Goal: Find specific page/section: Find specific page/section

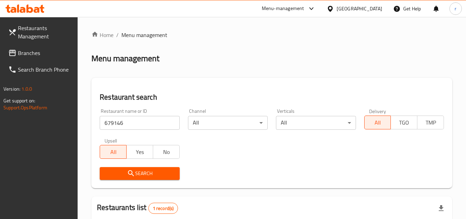
scroll to position [89, 0]
click at [352, 12] on div "[GEOGRAPHIC_DATA]" at bounding box center [360, 9] width 46 height 8
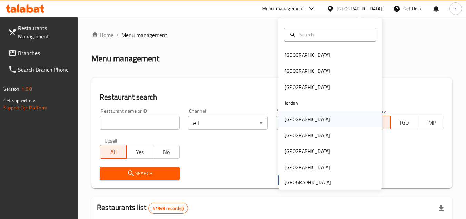
click at [292, 124] on div "[GEOGRAPHIC_DATA]" at bounding box center [307, 119] width 57 height 16
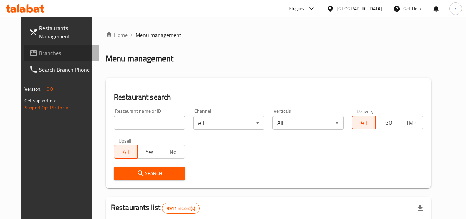
click at [39, 56] on span "Branches" at bounding box center [66, 53] width 55 height 8
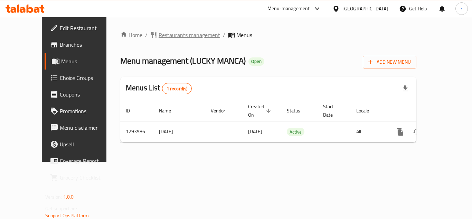
click at [162, 36] on span "Restaurants management" at bounding box center [188, 35] width 61 height 8
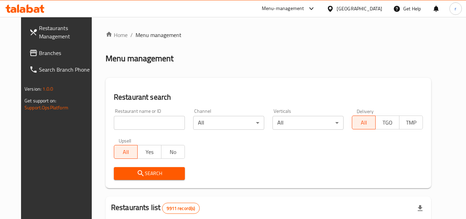
click at [142, 117] on div at bounding box center [233, 109] width 466 height 219
click at [142, 120] on input "search" at bounding box center [149, 123] width 71 height 14
paste input "699618"
type input "699618"
click at [138, 172] on span "Search" at bounding box center [149, 173] width 60 height 9
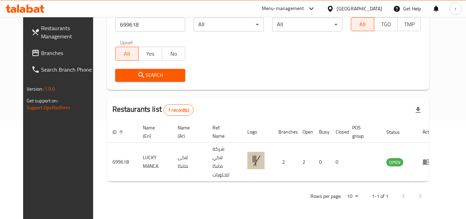
scroll to position [84, 0]
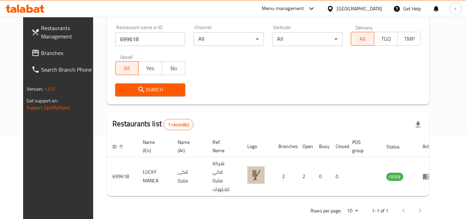
click at [334, 10] on icon at bounding box center [330, 8] width 7 height 7
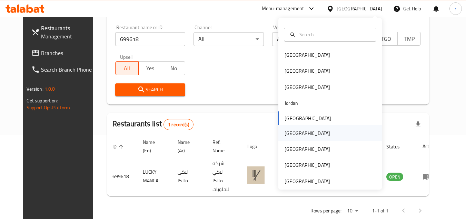
click at [308, 136] on div "[GEOGRAPHIC_DATA]" at bounding box center [331, 133] width 104 height 16
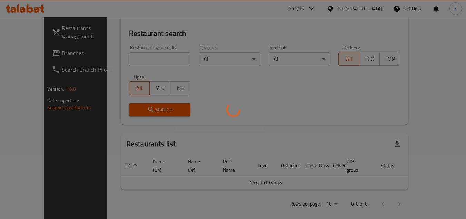
scroll to position [84, 0]
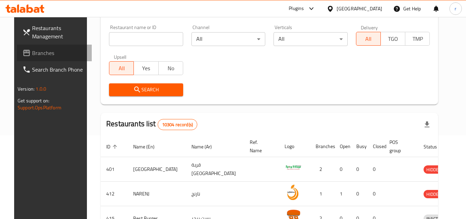
click at [38, 57] on span "Branches" at bounding box center [59, 53] width 55 height 8
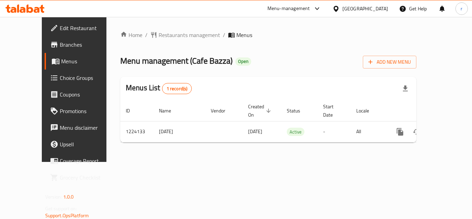
click at [162, 36] on span "Restaurants management" at bounding box center [188, 35] width 61 height 8
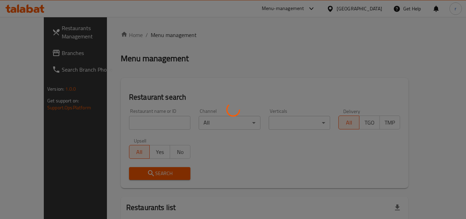
click at [153, 118] on div at bounding box center [233, 109] width 466 height 219
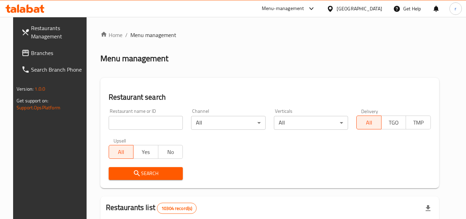
click at [136, 120] on input "search" at bounding box center [146, 123] width 75 height 14
paste input "674787"
type input "674787"
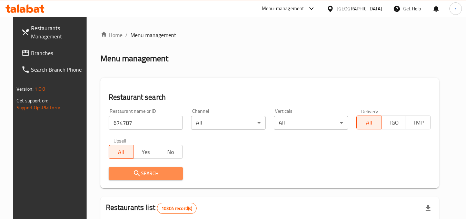
click at [146, 174] on span "Search" at bounding box center [146, 173] width 64 height 9
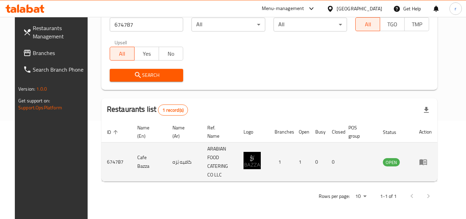
scroll to position [84, 0]
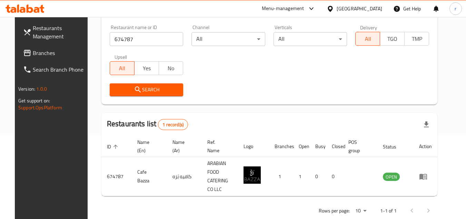
click at [334, 8] on icon at bounding box center [330, 8] width 7 height 7
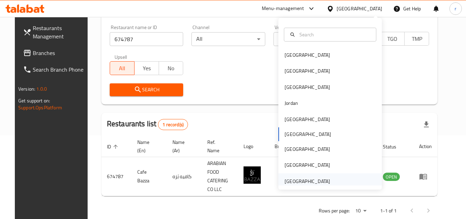
click at [310, 184] on div "[GEOGRAPHIC_DATA]" at bounding box center [308, 181] width 46 height 8
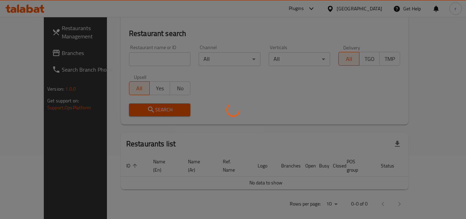
scroll to position [84, 0]
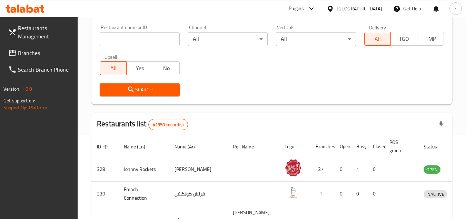
click at [39, 56] on span "Branches" at bounding box center [45, 53] width 55 height 8
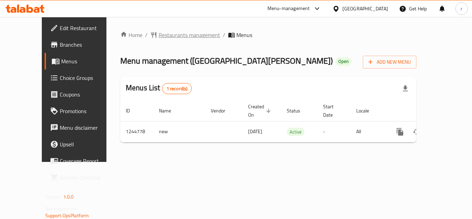
click at [158, 38] on span "Restaurants management" at bounding box center [188, 35] width 61 height 8
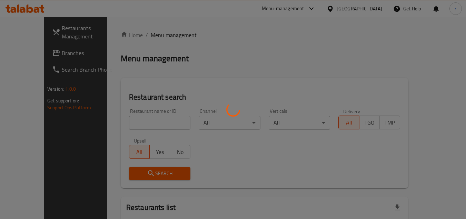
click at [138, 124] on div at bounding box center [233, 109] width 466 height 219
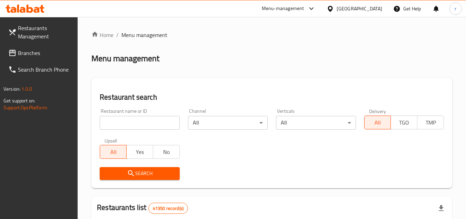
click at [138, 124] on div at bounding box center [233, 109] width 466 height 219
click at [138, 124] on input "search" at bounding box center [140, 123] width 80 height 14
paste input "682197"
type input "682197"
click at [139, 175] on span "Search" at bounding box center [139, 173] width 69 height 9
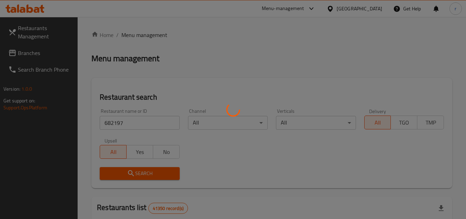
scroll to position [84, 0]
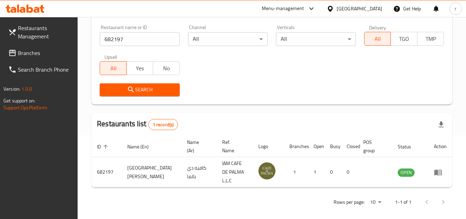
click at [348, 8] on div "[GEOGRAPHIC_DATA]" at bounding box center [360, 9] width 46 height 8
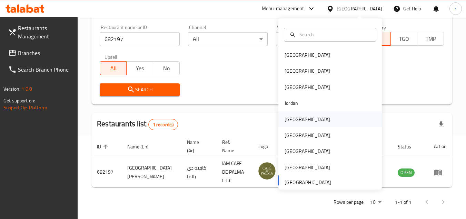
click at [290, 119] on div "[GEOGRAPHIC_DATA]" at bounding box center [308, 119] width 46 height 8
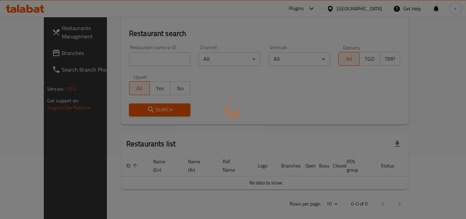
scroll to position [84, 0]
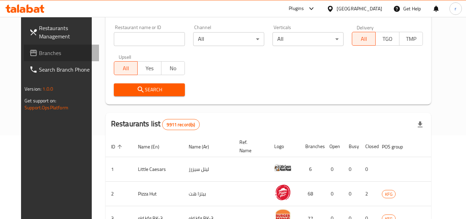
click at [39, 52] on span "Branches" at bounding box center [66, 53] width 55 height 8
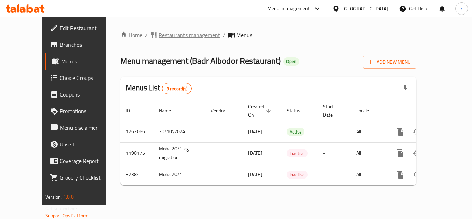
click at [158, 36] on span "Restaurants management" at bounding box center [188, 35] width 61 height 8
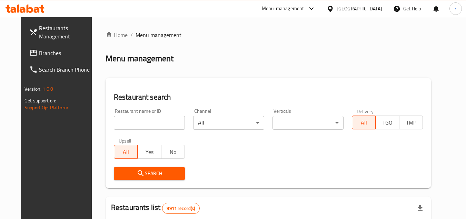
click at [131, 124] on input "search" at bounding box center [149, 123] width 71 height 14
paste input "16588"
type input "16588"
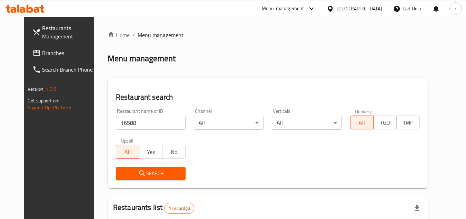
click at [333, 7] on icon at bounding box center [330, 9] width 5 height 6
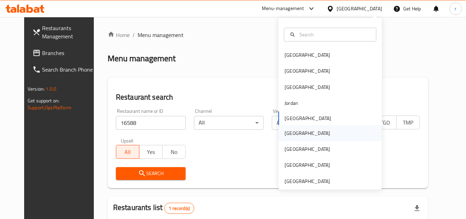
click at [294, 132] on div "[GEOGRAPHIC_DATA]" at bounding box center [307, 133] width 57 height 16
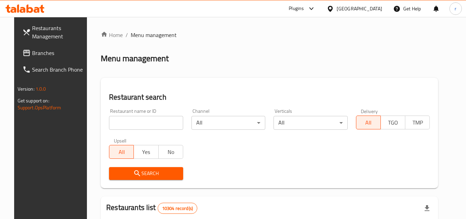
click at [32, 53] on span "Branches" at bounding box center [59, 53] width 55 height 8
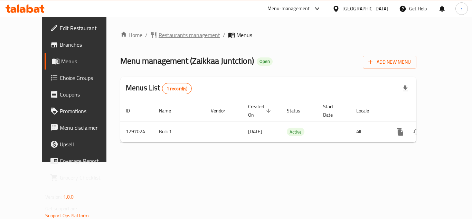
click at [166, 31] on span "Restaurants management" at bounding box center [188, 35] width 61 height 8
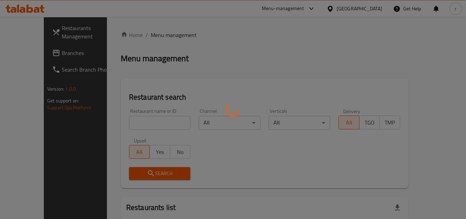
click at [141, 120] on div at bounding box center [233, 109] width 466 height 219
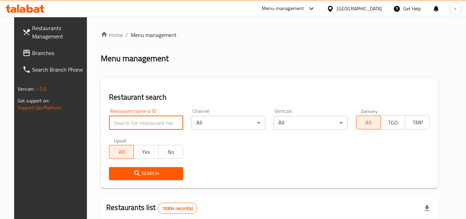
click at [141, 120] on input "search" at bounding box center [146, 123] width 74 height 14
paste input "700281"
type input "700281"
click at [142, 174] on span "Search" at bounding box center [146, 173] width 63 height 9
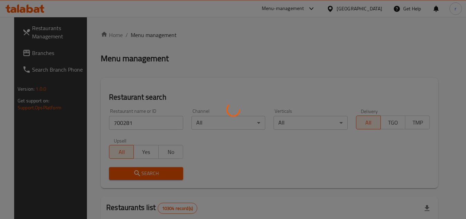
scroll to position [69, 0]
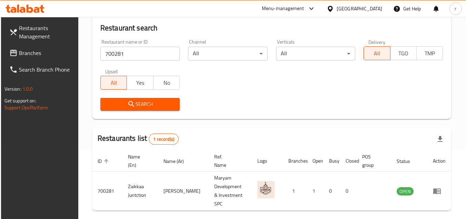
click at [334, 8] on icon at bounding box center [330, 8] width 7 height 7
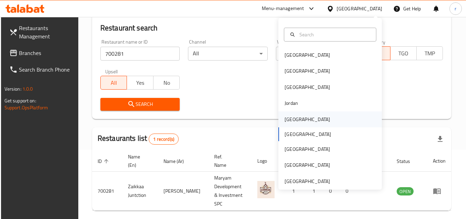
click at [289, 116] on div "[GEOGRAPHIC_DATA]" at bounding box center [308, 119] width 46 height 8
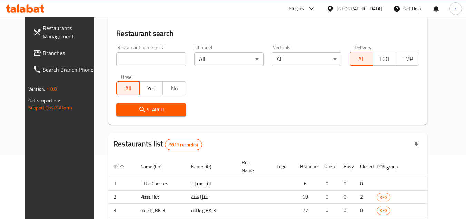
scroll to position [69, 0]
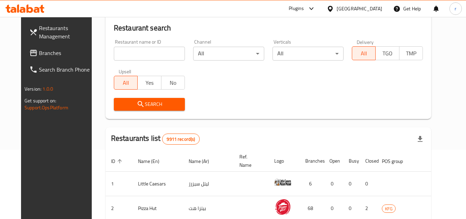
click at [39, 54] on span "Branches" at bounding box center [66, 53] width 55 height 8
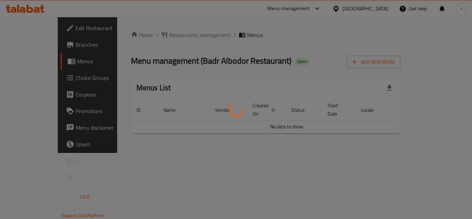
click at [167, 36] on div at bounding box center [236, 109] width 472 height 219
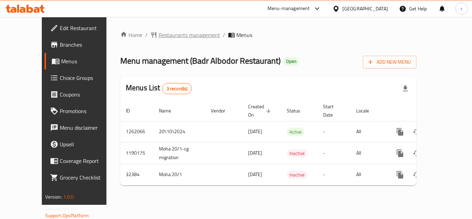
click at [158, 36] on span "Restaurants management" at bounding box center [188, 35] width 61 height 8
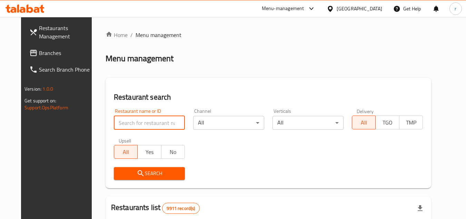
click at [152, 118] on input "search" at bounding box center [149, 123] width 71 height 14
paste input "16588"
type input "16588"
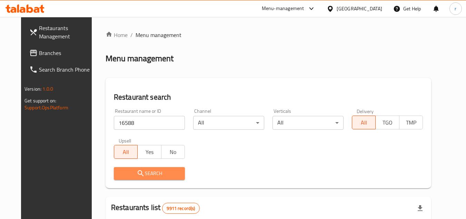
click at [134, 167] on button "Search" at bounding box center [149, 173] width 71 height 13
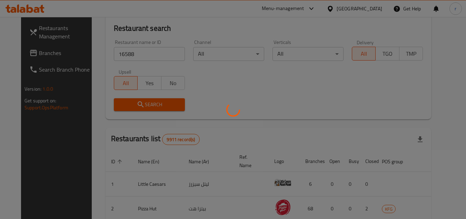
scroll to position [69, 0]
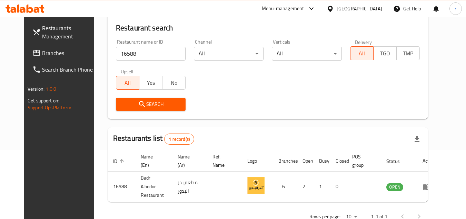
click at [334, 9] on icon at bounding box center [330, 8] width 7 height 7
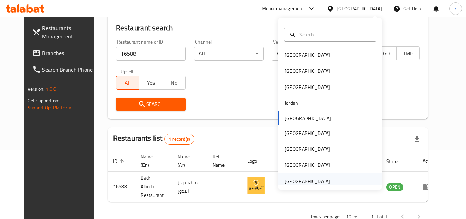
click at [313, 177] on div "[GEOGRAPHIC_DATA]" at bounding box center [308, 181] width 46 height 8
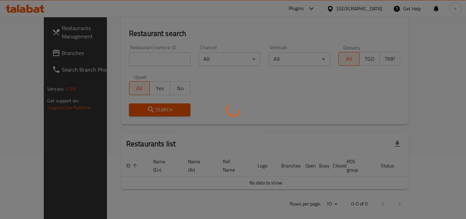
scroll to position [69, 0]
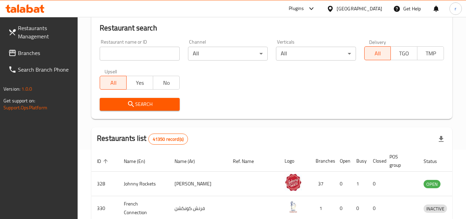
drag, startPoint x: 41, startPoint y: 58, endPoint x: 53, endPoint y: 52, distance: 13.3
click at [41, 58] on link "Branches" at bounding box center [40, 53] width 75 height 17
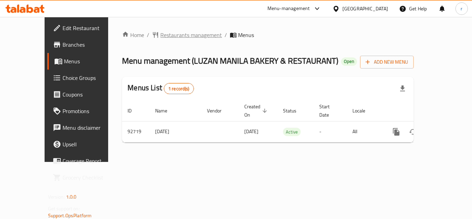
click at [162, 33] on span "Restaurants management" at bounding box center [190, 35] width 61 height 8
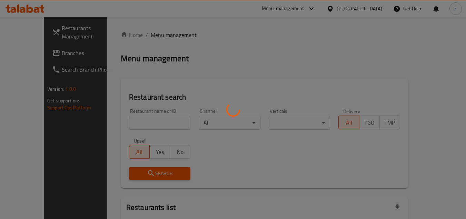
click at [130, 125] on div at bounding box center [233, 109] width 466 height 219
click at [130, 123] on div at bounding box center [233, 109] width 466 height 219
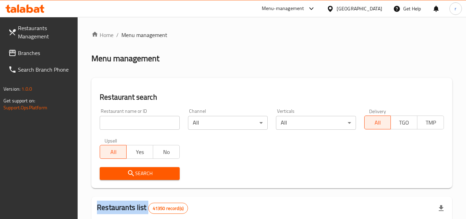
click at [130, 123] on input "search" at bounding box center [140, 123] width 80 height 14
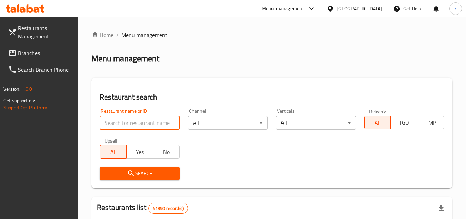
click at [130, 123] on input "search" at bounding box center [140, 123] width 80 height 14
paste input "601718"
type input "601718"
click at [136, 172] on span "Search" at bounding box center [139, 173] width 69 height 9
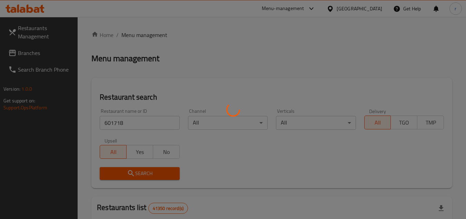
scroll to position [69, 0]
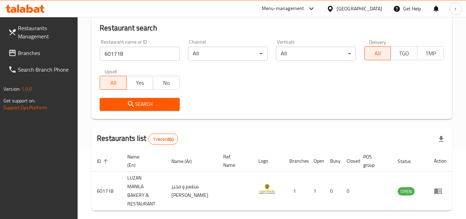
click at [361, 3] on div "[GEOGRAPHIC_DATA]" at bounding box center [354, 8] width 67 height 17
click at [352, 5] on div "[GEOGRAPHIC_DATA]" at bounding box center [360, 9] width 46 height 8
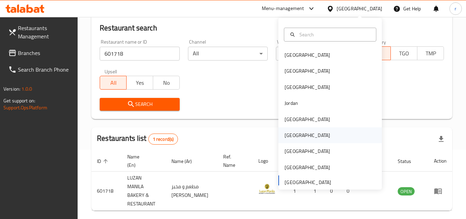
click at [292, 139] on div "[GEOGRAPHIC_DATA]" at bounding box center [307, 135] width 57 height 16
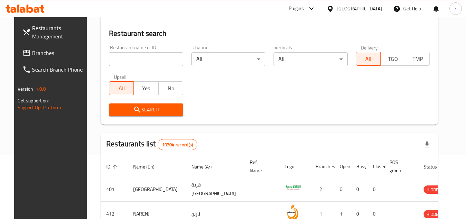
scroll to position [69, 0]
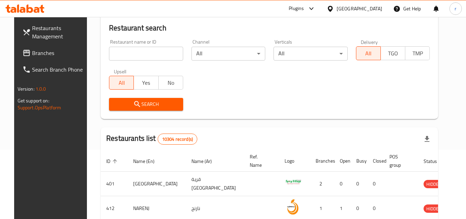
click at [42, 58] on link "Branches" at bounding box center [54, 53] width 75 height 17
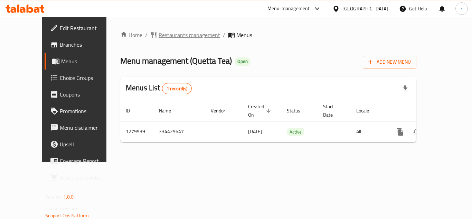
click at [173, 37] on span "Restaurants management" at bounding box center [188, 35] width 61 height 8
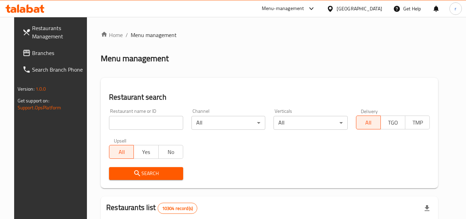
click at [134, 119] on input "search" at bounding box center [146, 123] width 74 height 14
paste input "693346"
type input "693346"
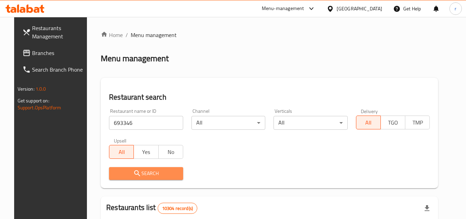
click at [135, 167] on button "Search" at bounding box center [146, 173] width 74 height 13
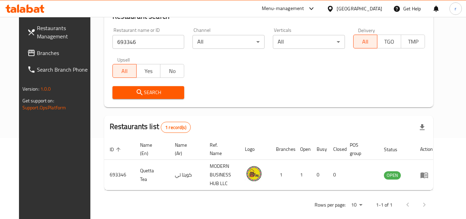
scroll to position [89, 0]
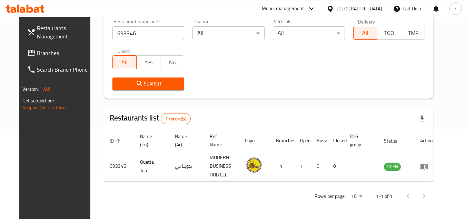
click at [377, 11] on div "[GEOGRAPHIC_DATA]" at bounding box center [360, 9] width 46 height 8
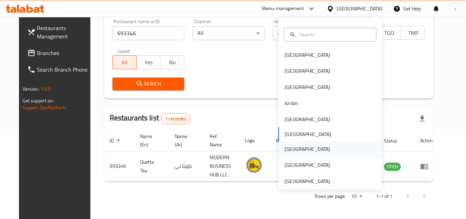
click at [287, 146] on div "[GEOGRAPHIC_DATA]" at bounding box center [308, 149] width 46 height 8
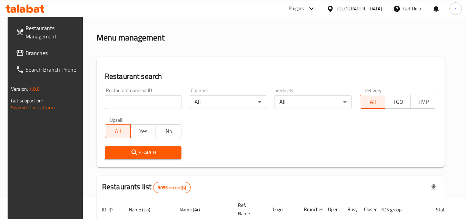
scroll to position [20, 0]
click at [40, 52] on span "Branches" at bounding box center [53, 53] width 55 height 8
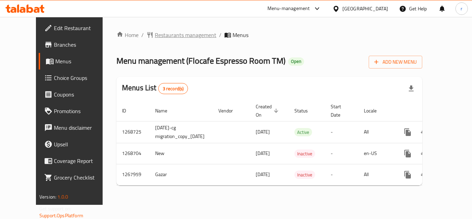
click at [157, 38] on span "Restaurants management" at bounding box center [185, 35] width 61 height 8
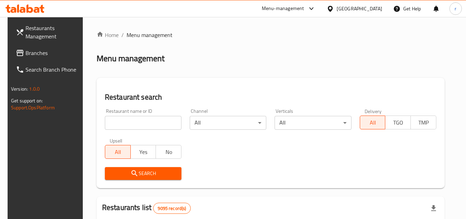
click at [127, 118] on div at bounding box center [233, 109] width 466 height 219
click at [126, 122] on input "search" at bounding box center [143, 123] width 77 height 14
paste input "687878"
type input "687878"
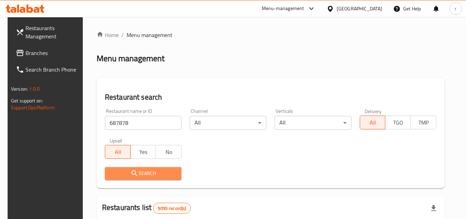
click at [132, 169] on icon "submit" at bounding box center [134, 173] width 8 height 8
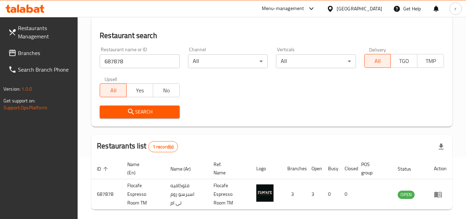
scroll to position [89, 0]
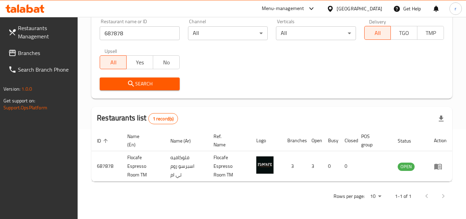
click at [371, 9] on div "Qatar" at bounding box center [360, 9] width 46 height 8
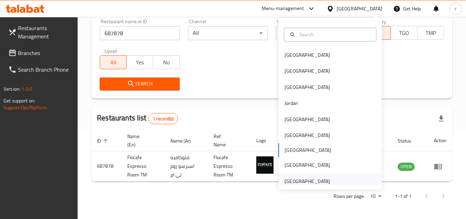
click at [297, 175] on div "[GEOGRAPHIC_DATA]" at bounding box center [307, 181] width 57 height 16
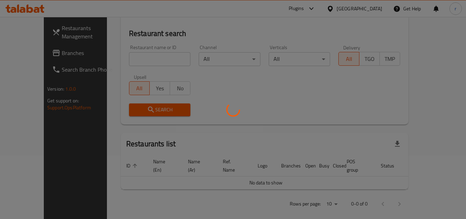
scroll to position [89, 0]
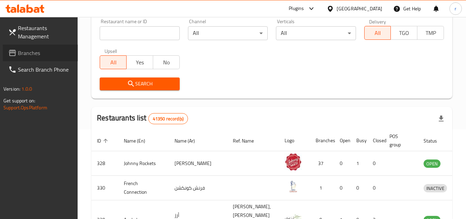
click at [33, 57] on span "Branches" at bounding box center [45, 53] width 55 height 8
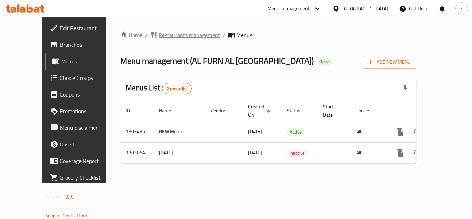
click at [158, 35] on span "Restaurants management" at bounding box center [188, 35] width 61 height 8
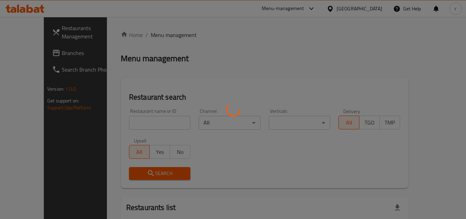
click at [151, 121] on div at bounding box center [233, 109] width 466 height 219
click at [141, 122] on div at bounding box center [233, 109] width 466 height 219
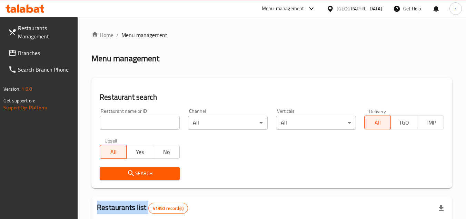
click at [141, 122] on div at bounding box center [233, 109] width 466 height 219
click at [141, 122] on input "search" at bounding box center [140, 123] width 80 height 14
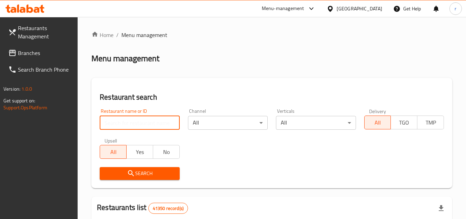
paste input "702110"
type input "702110"
click at [136, 177] on span "Search" at bounding box center [139, 173] width 69 height 9
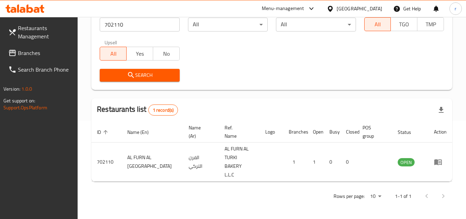
scroll to position [89, 0]
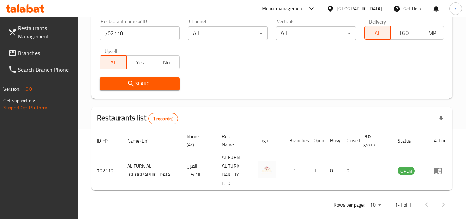
click at [15, 55] on icon at bounding box center [12, 53] width 7 height 6
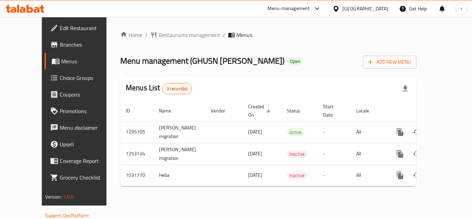
click at [166, 34] on span "Restaurants management" at bounding box center [188, 35] width 61 height 8
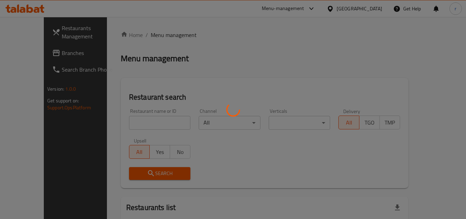
click at [141, 118] on div at bounding box center [233, 109] width 466 height 219
click at [140, 126] on div at bounding box center [233, 109] width 466 height 219
click at [139, 125] on div at bounding box center [233, 109] width 466 height 219
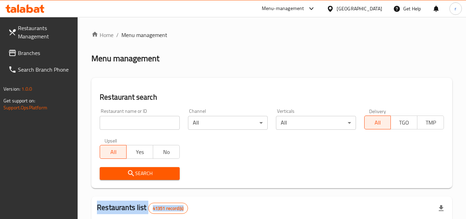
click at [139, 125] on div at bounding box center [233, 109] width 466 height 219
click at [139, 125] on input "search" at bounding box center [140, 123] width 80 height 14
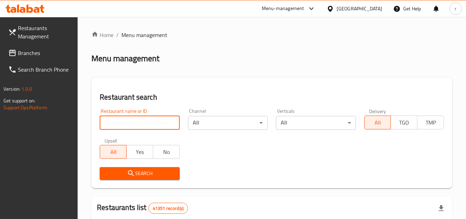
paste input "661376"
type input "661376"
click at [146, 175] on span "Search" at bounding box center [139, 173] width 69 height 9
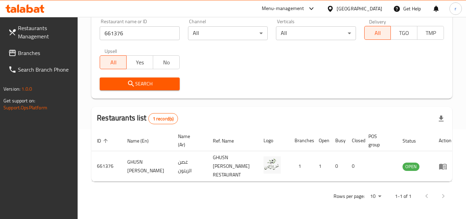
scroll to position [89, 0]
click at [36, 49] on span "Branches" at bounding box center [45, 53] width 55 height 8
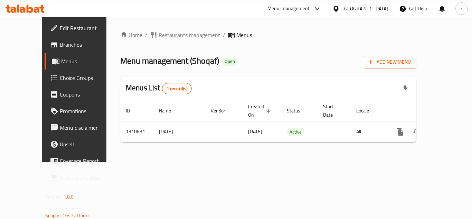
click at [158, 36] on span "Restaurants management" at bounding box center [188, 35] width 61 height 8
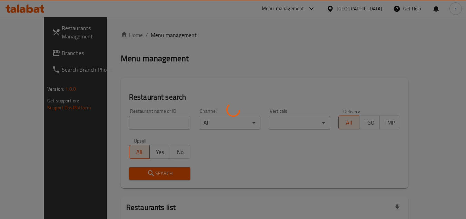
click at [138, 119] on div at bounding box center [233, 109] width 466 height 219
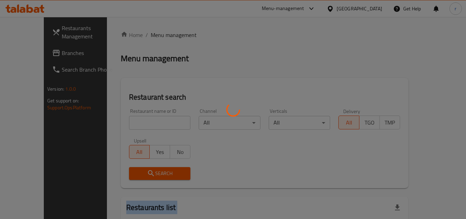
click at [138, 119] on div at bounding box center [233, 109] width 466 height 219
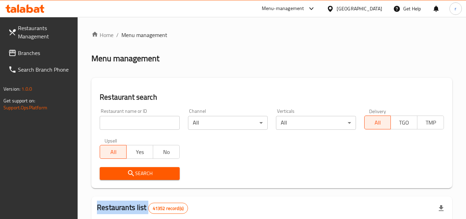
click at [138, 119] on input "search" at bounding box center [140, 123] width 80 height 14
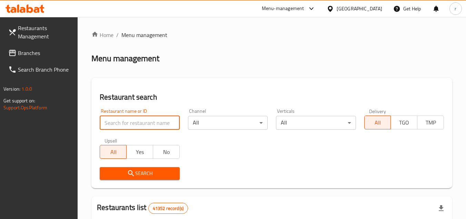
paste input "705519"
type input "705519"
click at [137, 170] on span "Search" at bounding box center [139, 173] width 69 height 9
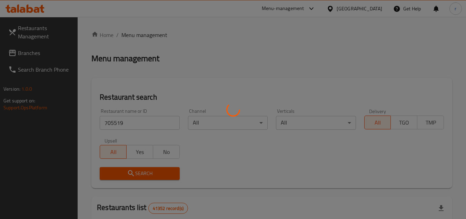
scroll to position [69, 0]
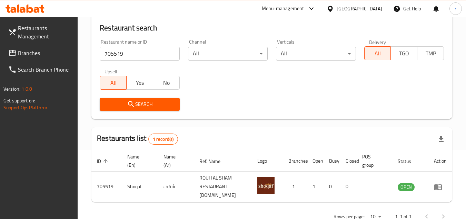
click at [339, 4] on div "[GEOGRAPHIC_DATA]" at bounding box center [354, 8] width 67 height 17
click at [364, 8] on div "[GEOGRAPHIC_DATA]" at bounding box center [360, 9] width 46 height 8
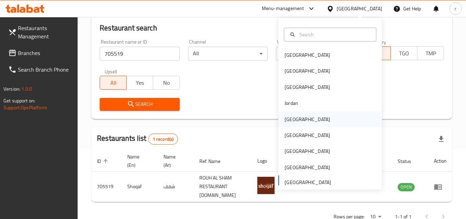
click at [296, 119] on div "[GEOGRAPHIC_DATA]" at bounding box center [307, 119] width 57 height 16
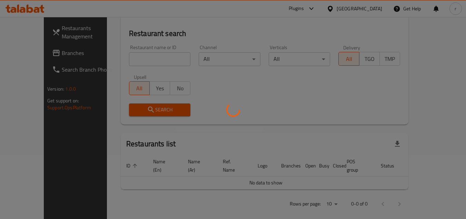
scroll to position [69, 0]
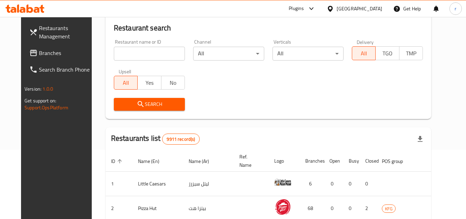
click at [39, 56] on span "Branches" at bounding box center [66, 53] width 55 height 8
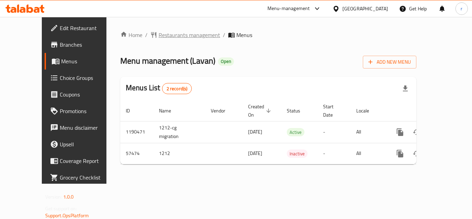
click at [158, 37] on span "Restaurants management" at bounding box center [188, 35] width 61 height 8
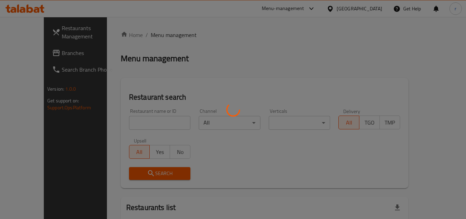
click at [128, 122] on div at bounding box center [233, 109] width 466 height 219
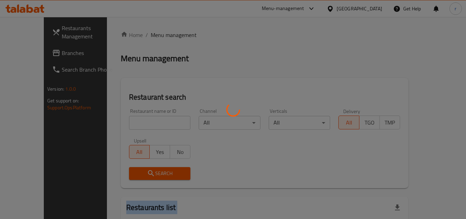
click at [128, 122] on div at bounding box center [233, 109] width 466 height 219
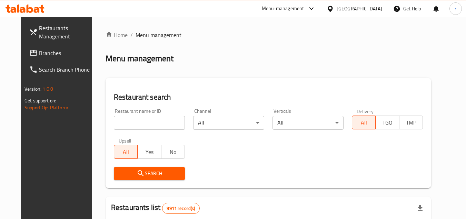
click at [143, 125] on input "search" at bounding box center [149, 123] width 71 height 14
paste input "28004"
type input "28004"
click at [143, 175] on span "Search" at bounding box center [149, 173] width 60 height 9
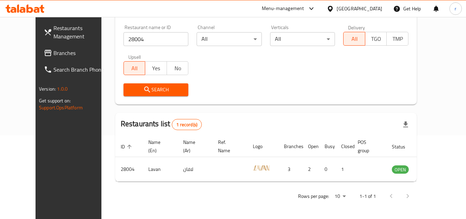
scroll to position [84, 0]
click at [334, 10] on icon at bounding box center [330, 8] width 7 height 7
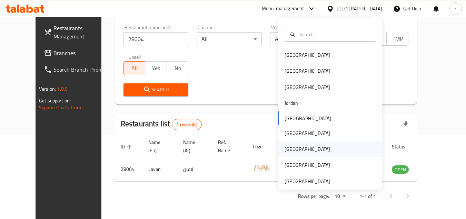
click at [289, 145] on div "[GEOGRAPHIC_DATA]" at bounding box center [308, 149] width 46 height 8
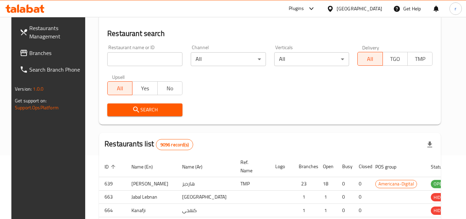
scroll to position [84, 0]
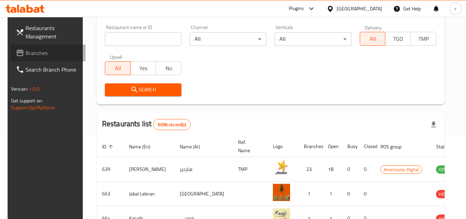
click at [37, 51] on span "Branches" at bounding box center [53, 53] width 55 height 8
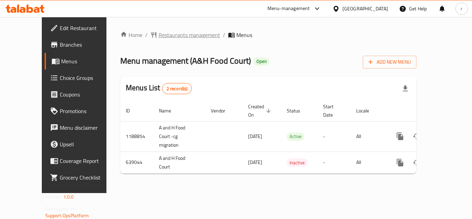
click at [166, 39] on span "Restaurants management" at bounding box center [188, 35] width 61 height 8
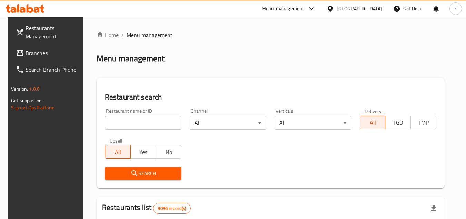
click at [128, 118] on input "search" at bounding box center [143, 123] width 77 height 14
paste input "640200"
type input "640200"
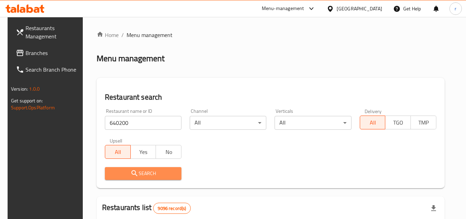
click at [132, 172] on icon "submit" at bounding box center [134, 173] width 8 height 8
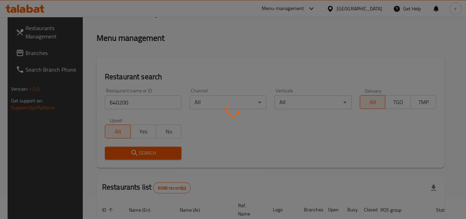
scroll to position [84, 0]
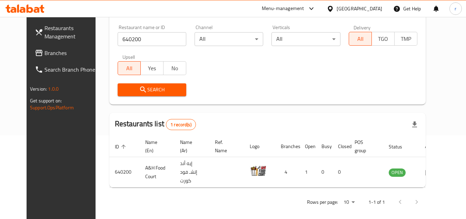
click at [375, 8] on div "[GEOGRAPHIC_DATA]" at bounding box center [360, 9] width 46 height 8
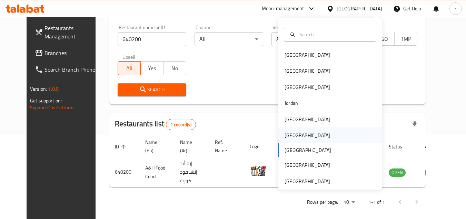
click at [293, 133] on div "[GEOGRAPHIC_DATA]" at bounding box center [307, 135] width 57 height 16
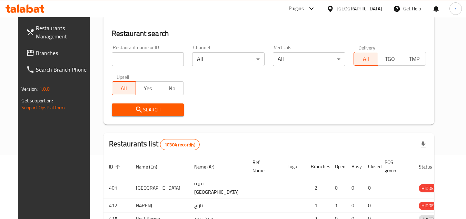
scroll to position [84, 0]
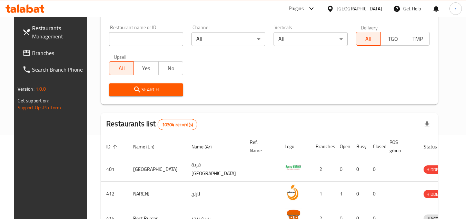
click at [32, 53] on span "Branches" at bounding box center [59, 53] width 55 height 8
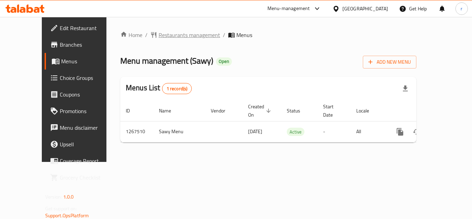
click at [165, 36] on span "Restaurants management" at bounding box center [188, 35] width 61 height 8
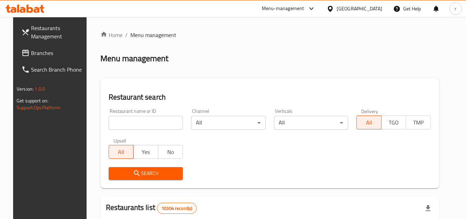
click at [141, 123] on input "search" at bounding box center [146, 123] width 75 height 14
paste input "687692"
type input "687692"
click at [141, 172] on span "Search" at bounding box center [146, 173] width 64 height 9
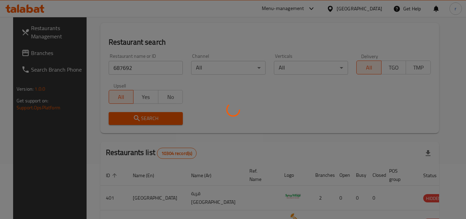
scroll to position [84, 0]
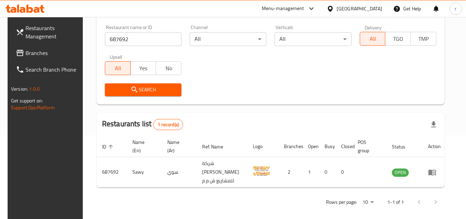
click at [375, 5] on div "[GEOGRAPHIC_DATA]" at bounding box center [360, 9] width 46 height 8
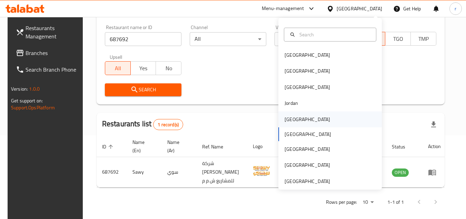
click at [287, 120] on div "[GEOGRAPHIC_DATA]" at bounding box center [308, 119] width 46 height 8
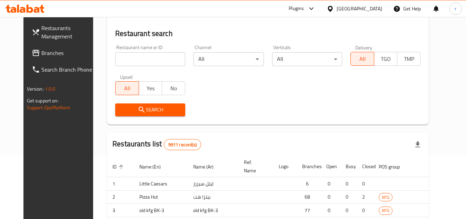
scroll to position [84, 0]
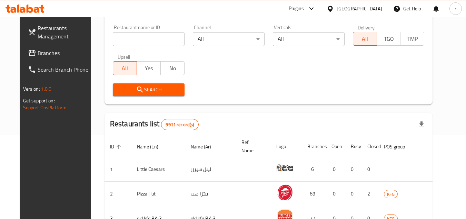
click at [36, 58] on link "Branches" at bounding box center [59, 53] width 75 height 17
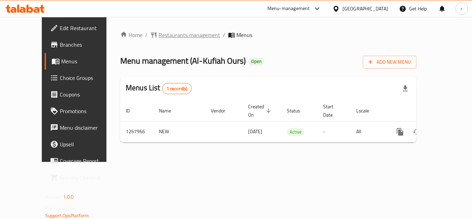
click at [162, 35] on span "Restaurants management" at bounding box center [188, 35] width 61 height 8
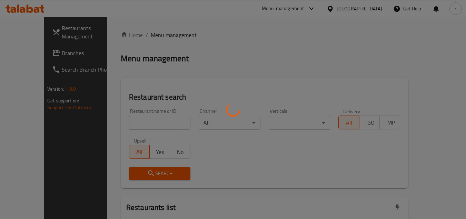
click at [141, 125] on div at bounding box center [233, 109] width 466 height 219
click at [141, 124] on div at bounding box center [233, 109] width 466 height 219
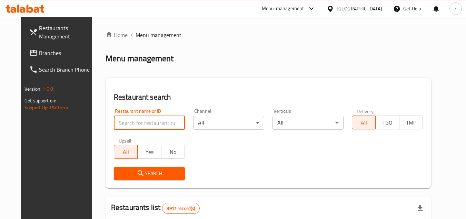
click at [141, 124] on input "search" at bounding box center [149, 123] width 71 height 14
paste input "687870"
type input "687870"
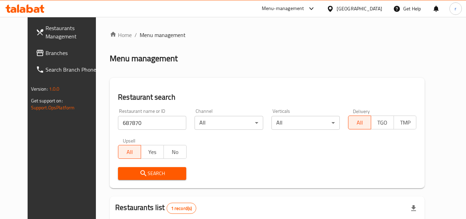
click at [376, 11] on div "[GEOGRAPHIC_DATA]" at bounding box center [360, 9] width 46 height 8
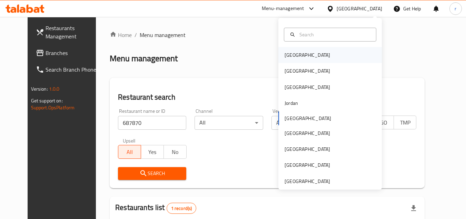
click at [296, 60] on div "[GEOGRAPHIC_DATA]" at bounding box center [307, 55] width 57 height 16
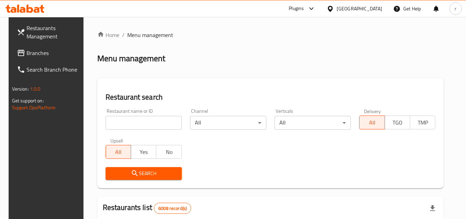
click at [27, 57] on span "Branches" at bounding box center [54, 53] width 55 height 8
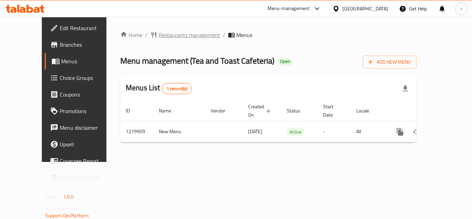
click at [165, 37] on span "Restaurants management" at bounding box center [188, 35] width 61 height 8
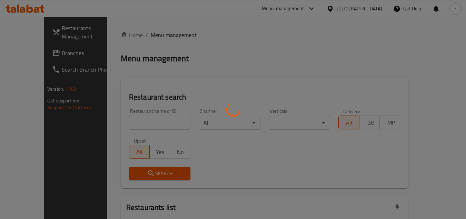
click at [129, 133] on div at bounding box center [233, 109] width 466 height 219
click at [136, 119] on div at bounding box center [233, 109] width 466 height 219
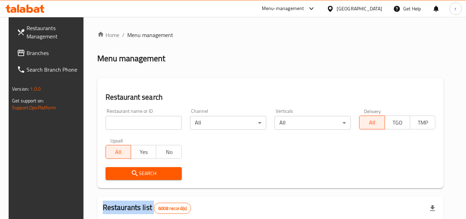
click at [136, 119] on input "search" at bounding box center [144, 123] width 76 height 14
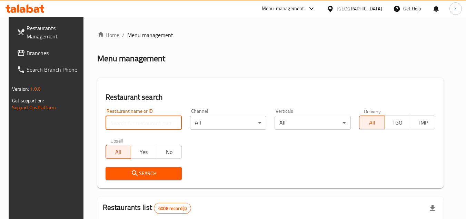
paste input "693528"
type input "693528"
click at [139, 171] on span "Search" at bounding box center [143, 173] width 65 height 9
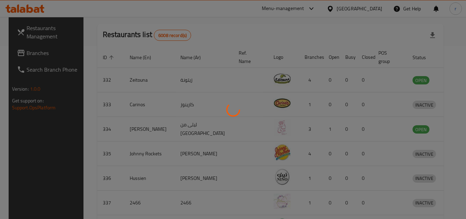
scroll to position [89, 0]
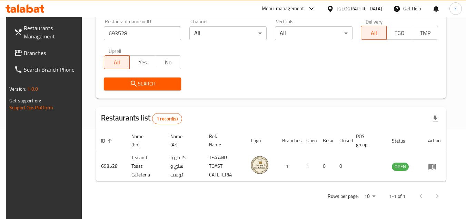
click at [374, 9] on div "[GEOGRAPHIC_DATA]" at bounding box center [360, 9] width 46 height 8
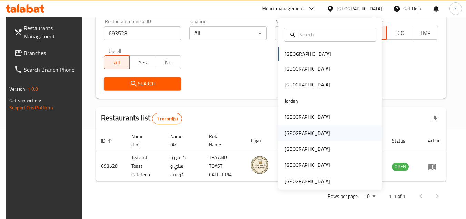
click at [294, 132] on div "[GEOGRAPHIC_DATA]" at bounding box center [307, 133] width 57 height 16
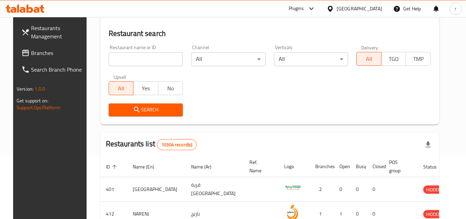
scroll to position [89, 0]
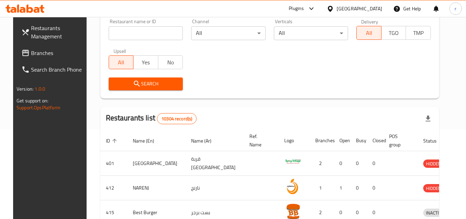
click at [16, 48] on link "Branches" at bounding box center [53, 53] width 75 height 17
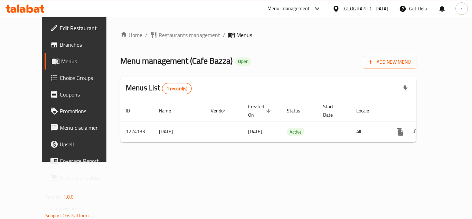
click at [158, 35] on span "Restaurants management" at bounding box center [188, 35] width 61 height 8
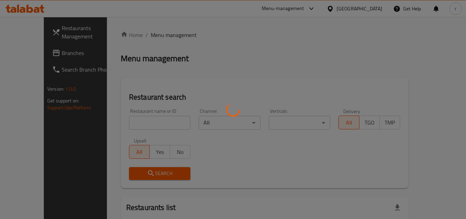
click at [150, 120] on div at bounding box center [233, 109] width 466 height 219
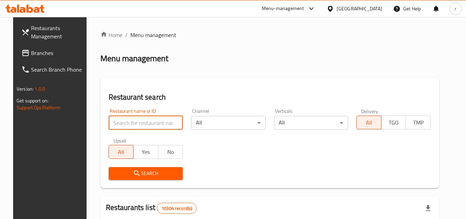
click at [127, 123] on input "search" at bounding box center [146, 123] width 75 height 14
paste input "674787"
type input "674787"
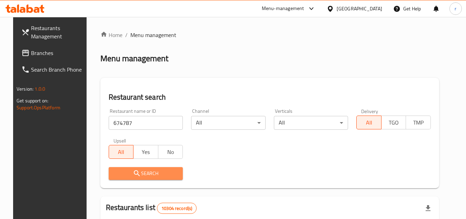
click at [142, 173] on span "Search" at bounding box center [146, 173] width 64 height 9
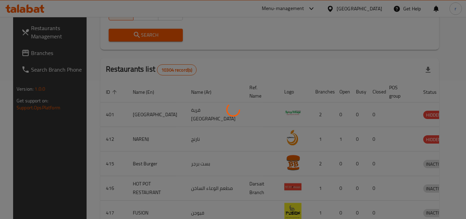
scroll to position [84, 0]
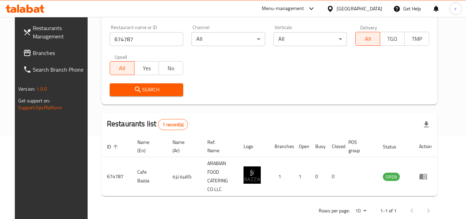
click at [380, 7] on div "[GEOGRAPHIC_DATA]" at bounding box center [360, 9] width 46 height 8
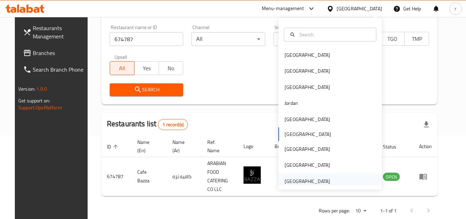
click at [320, 178] on div "[GEOGRAPHIC_DATA]" at bounding box center [308, 181] width 46 height 8
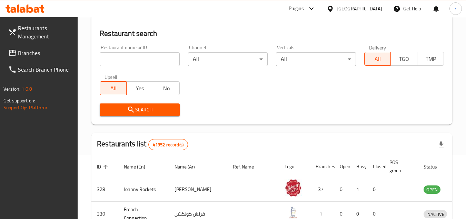
scroll to position [84, 0]
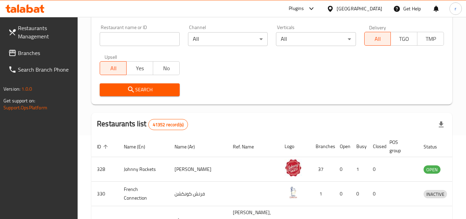
drag, startPoint x: 24, startPoint y: 54, endPoint x: 31, endPoint y: 52, distance: 7.8
click at [24, 54] on span "Branches" at bounding box center [45, 53] width 55 height 8
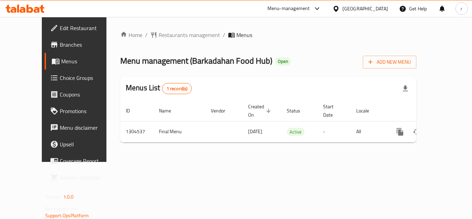
click at [169, 36] on span "Restaurants management" at bounding box center [188, 35] width 61 height 8
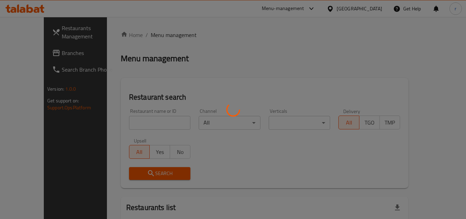
click at [156, 118] on div at bounding box center [233, 109] width 466 height 219
click at [146, 123] on div at bounding box center [233, 109] width 466 height 219
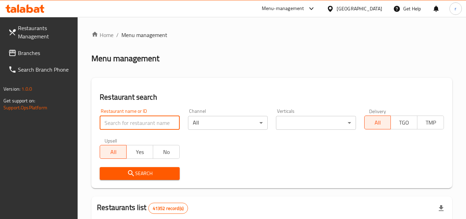
click at [148, 120] on input "search" at bounding box center [140, 123] width 80 height 14
paste input "703077"
type input "703077"
click at [143, 171] on span "Search" at bounding box center [139, 173] width 69 height 9
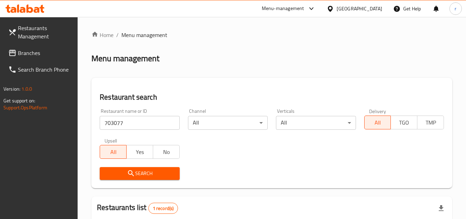
click at [348, 7] on div "[GEOGRAPHIC_DATA]" at bounding box center [360, 9] width 46 height 8
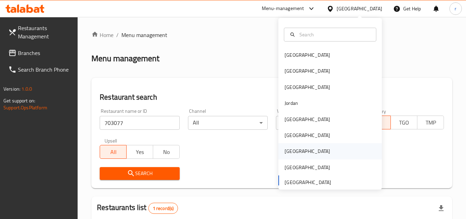
click at [285, 149] on div "[GEOGRAPHIC_DATA]" at bounding box center [308, 151] width 46 height 8
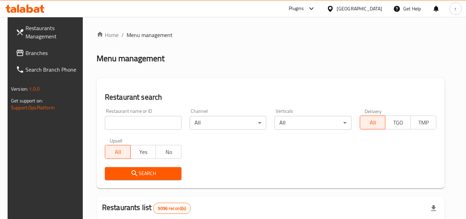
click at [20, 47] on link "Branches" at bounding box center [47, 53] width 75 height 17
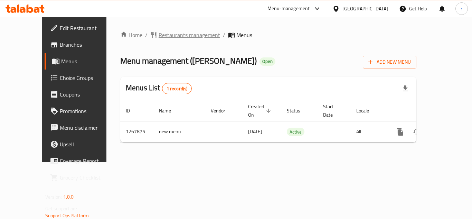
click at [166, 34] on span "Restaurants management" at bounding box center [188, 35] width 61 height 8
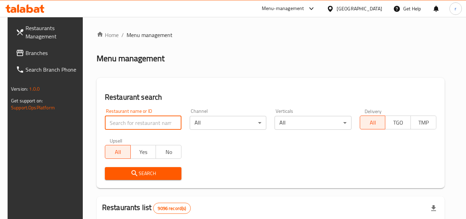
click at [144, 122] on input "search" at bounding box center [143, 123] width 77 height 14
paste input "687840"
type input "687840"
click at [140, 171] on span "Search" at bounding box center [143, 173] width 66 height 9
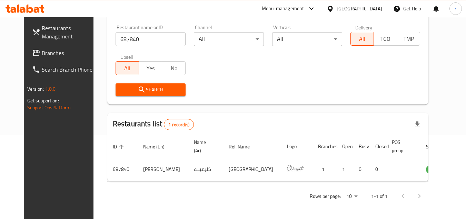
scroll to position [84, 0]
click at [371, 12] on div "[GEOGRAPHIC_DATA]" at bounding box center [360, 9] width 46 height 8
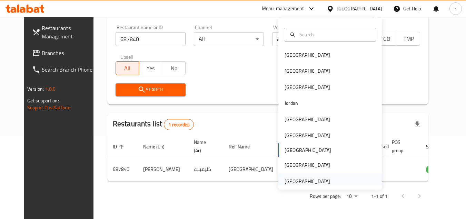
click at [310, 178] on div "[GEOGRAPHIC_DATA]" at bounding box center [308, 181] width 46 height 8
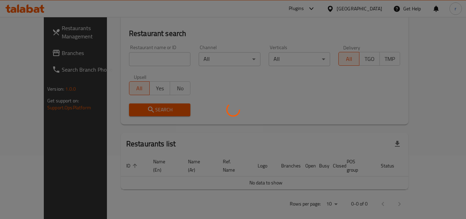
scroll to position [84, 0]
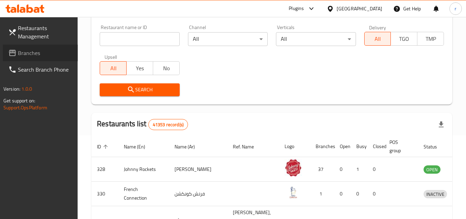
click at [31, 54] on span "Branches" at bounding box center [45, 53] width 55 height 8
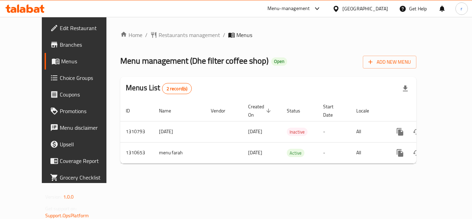
click at [158, 37] on span "Restaurants management" at bounding box center [188, 35] width 61 height 8
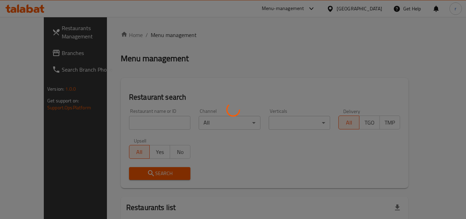
click at [136, 116] on div at bounding box center [233, 109] width 466 height 219
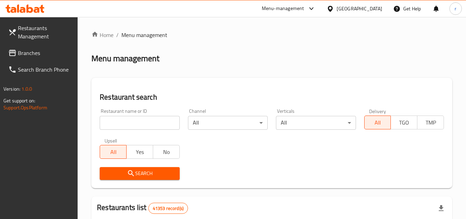
click at [134, 120] on div at bounding box center [233, 109] width 466 height 219
click at [134, 120] on input "search" at bounding box center [140, 123] width 80 height 14
paste input "705532"
type input "705532"
click at [140, 171] on span "Search" at bounding box center [139, 173] width 69 height 9
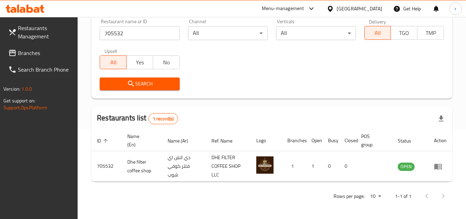
scroll to position [89, 0]
click at [333, 5] on icon at bounding box center [330, 8] width 7 height 7
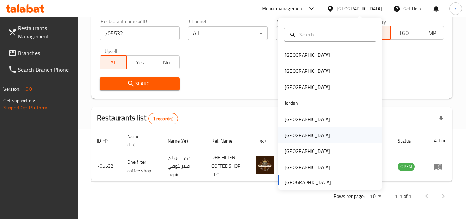
click at [294, 138] on div "[GEOGRAPHIC_DATA]" at bounding box center [307, 135] width 57 height 16
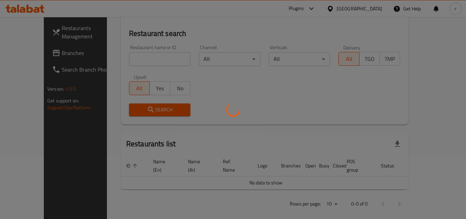
scroll to position [89, 0]
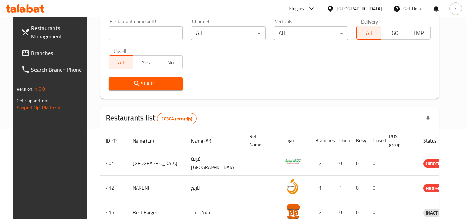
click at [31, 51] on span "Branches" at bounding box center [58, 53] width 55 height 8
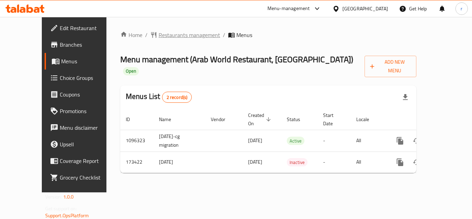
click at [161, 38] on span "Restaurants management" at bounding box center [188, 35] width 61 height 8
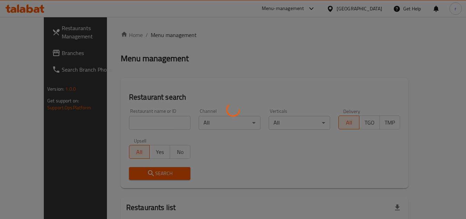
click at [129, 121] on div at bounding box center [233, 109] width 466 height 219
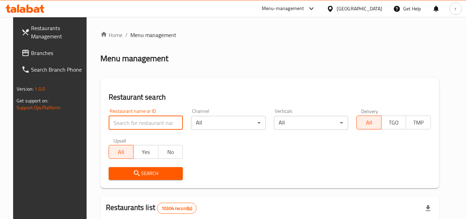
click at [129, 121] on input "search" at bounding box center [146, 123] width 75 height 14
paste input "617240"
type input "617240"
drag, startPoint x: 137, startPoint y: 176, endPoint x: 141, endPoint y: 145, distance: 31.6
click at [137, 176] on span "Search" at bounding box center [146, 173] width 64 height 9
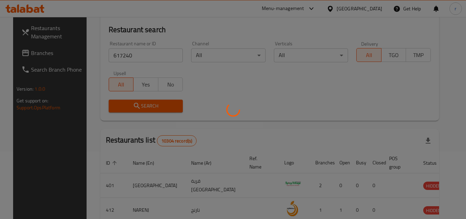
scroll to position [69, 0]
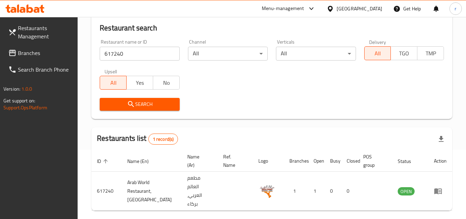
click at [372, 11] on div "Oman" at bounding box center [360, 9] width 46 height 8
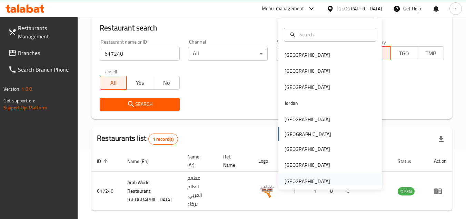
click at [313, 178] on div "[GEOGRAPHIC_DATA]" at bounding box center [308, 181] width 46 height 8
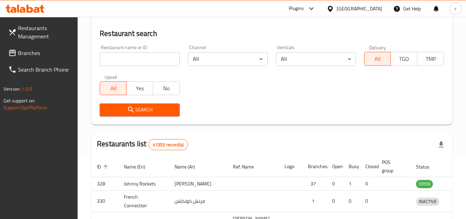
scroll to position [69, 0]
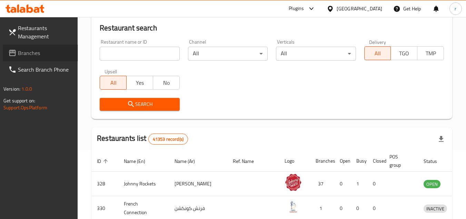
click at [24, 51] on span "Branches" at bounding box center [45, 53] width 55 height 8
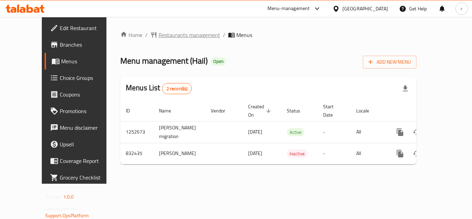
click at [167, 36] on span "Restaurants management" at bounding box center [188, 35] width 61 height 8
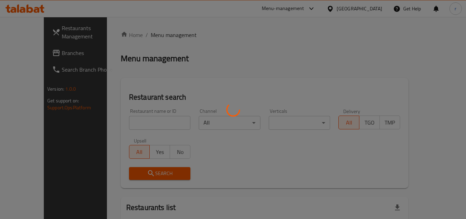
click at [142, 118] on div at bounding box center [233, 109] width 466 height 219
click at [142, 120] on div at bounding box center [233, 109] width 466 height 219
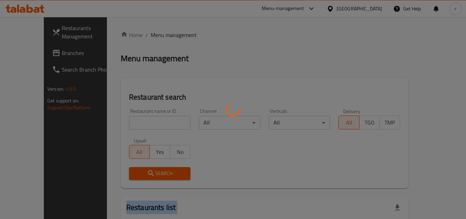
click at [142, 120] on div at bounding box center [233, 109] width 466 height 219
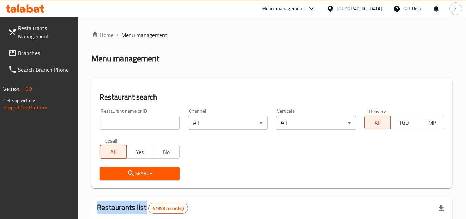
click at [142, 120] on div at bounding box center [233, 109] width 466 height 219
click at [142, 120] on input "search" at bounding box center [140, 123] width 80 height 14
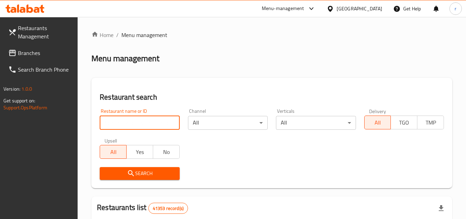
paste input "655741"
type input "655741"
click at [141, 170] on span "Search" at bounding box center [139, 173] width 69 height 9
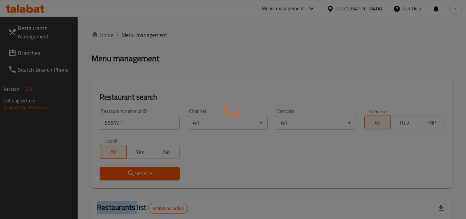
click at [141, 170] on div at bounding box center [233, 109] width 466 height 219
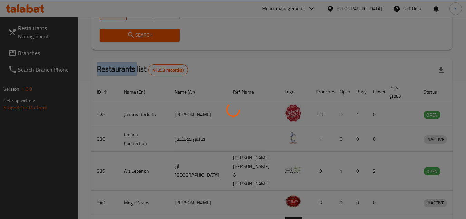
scroll to position [84, 0]
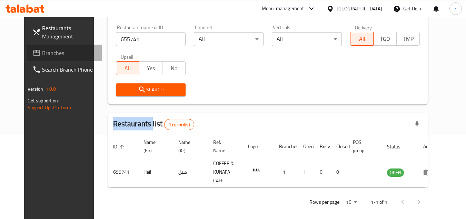
click at [46, 56] on span "Branches" at bounding box center [69, 53] width 55 height 8
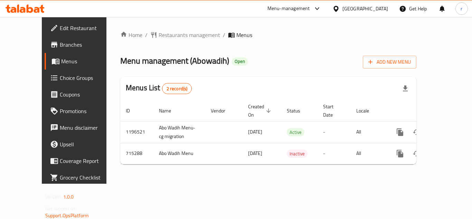
click at [158, 36] on span "Restaurants management" at bounding box center [188, 35] width 61 height 8
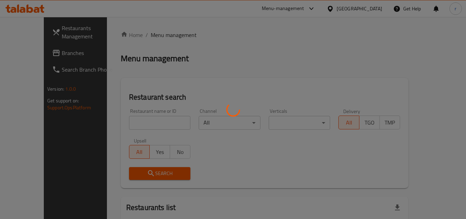
click at [142, 118] on div at bounding box center [233, 109] width 466 height 219
click at [142, 119] on div at bounding box center [233, 109] width 466 height 219
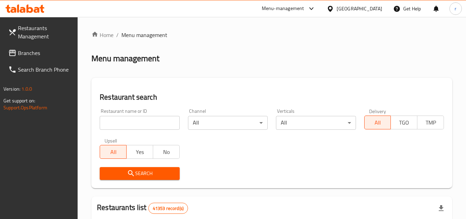
click at [142, 119] on input "search" at bounding box center [140, 123] width 80 height 14
paste input "645526"
type input "645526"
click at [140, 172] on span "Search" at bounding box center [139, 173] width 69 height 9
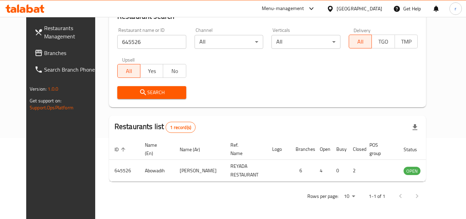
scroll to position [84, 0]
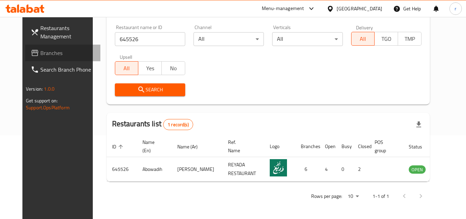
click at [40, 51] on span "Branches" at bounding box center [67, 53] width 55 height 8
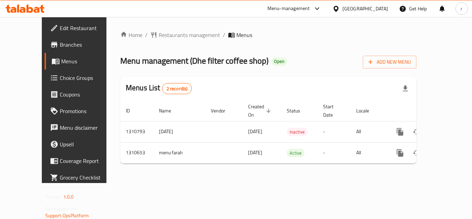
click at [168, 36] on span "Restaurants management" at bounding box center [188, 35] width 61 height 8
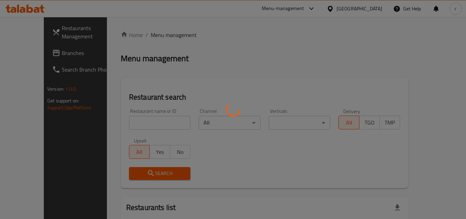
click at [137, 118] on div at bounding box center [233, 109] width 466 height 219
click at [137, 122] on div at bounding box center [233, 109] width 466 height 219
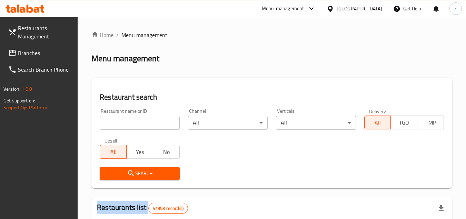
click at [137, 122] on div at bounding box center [233, 109] width 466 height 219
click at [137, 122] on input "search" at bounding box center [140, 123] width 80 height 14
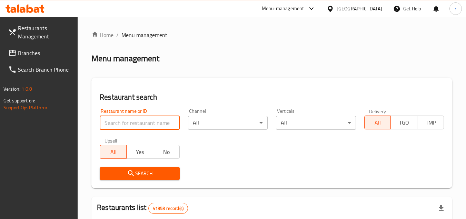
paste input "705532"
type input "705532"
click at [143, 172] on span "Search" at bounding box center [139, 173] width 69 height 9
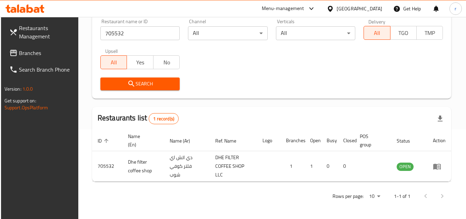
scroll to position [89, 0]
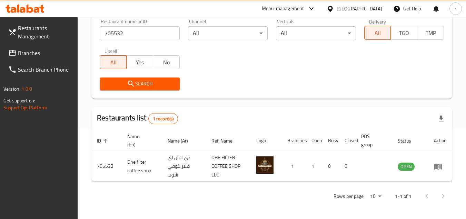
click at [347, 9] on div "[GEOGRAPHIC_DATA]" at bounding box center [360, 9] width 46 height 8
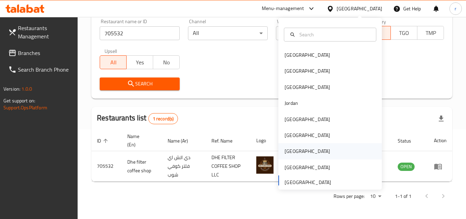
click at [286, 147] on div "Qatar" at bounding box center [308, 151] width 46 height 8
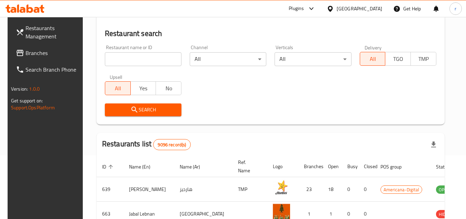
scroll to position [89, 0]
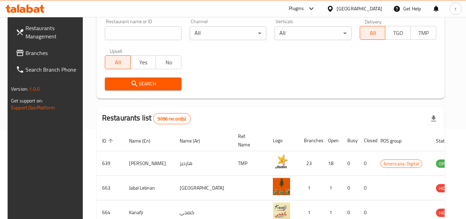
drag, startPoint x: 30, startPoint y: 52, endPoint x: 46, endPoint y: 45, distance: 17.6
click at [30, 52] on span "Branches" at bounding box center [53, 53] width 55 height 8
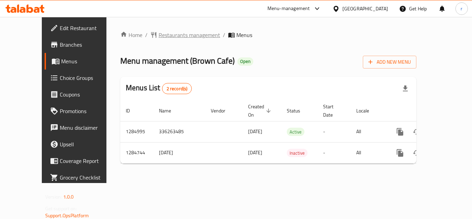
click at [170, 36] on span "Restaurants management" at bounding box center [188, 35] width 61 height 8
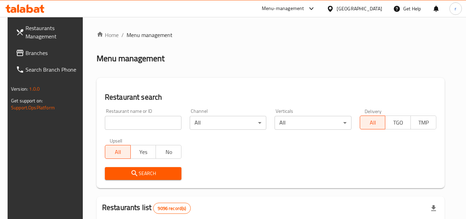
click at [125, 120] on input "search" at bounding box center [143, 123] width 77 height 14
paste input "695763"
type input "695763"
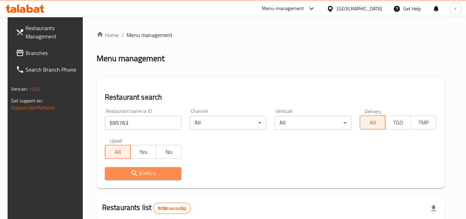
click at [146, 173] on span "Search" at bounding box center [143, 173] width 66 height 9
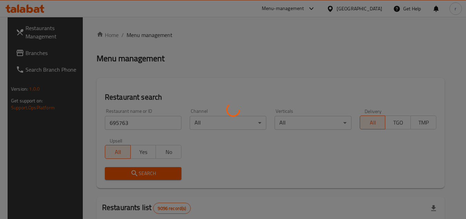
click at [146, 173] on div at bounding box center [233, 109] width 466 height 219
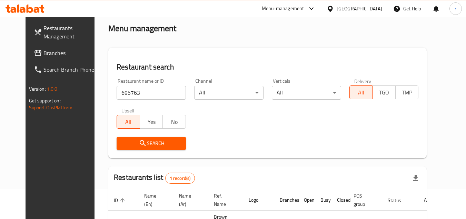
scroll to position [84, 0]
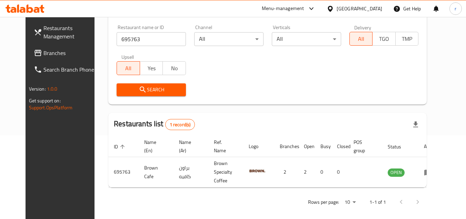
click at [383, 7] on div "[GEOGRAPHIC_DATA]" at bounding box center [354, 8] width 67 height 17
click at [374, 10] on div "[GEOGRAPHIC_DATA]" at bounding box center [360, 9] width 46 height 8
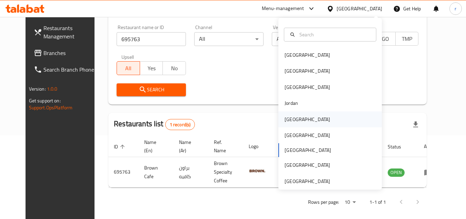
click at [294, 123] on div "[GEOGRAPHIC_DATA]" at bounding box center [308, 119] width 46 height 8
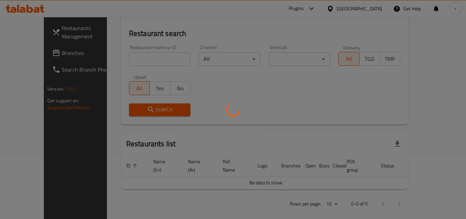
scroll to position [84, 0]
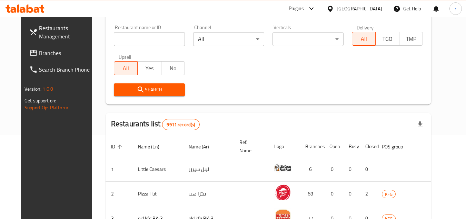
drag, startPoint x: 25, startPoint y: 56, endPoint x: 63, endPoint y: 45, distance: 40.4
click at [39, 56] on span "Branches" at bounding box center [66, 53] width 55 height 8
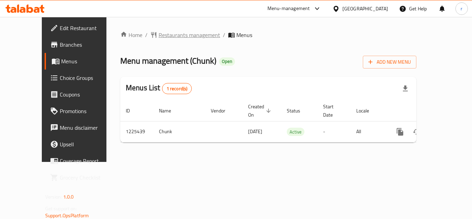
click at [173, 37] on span "Restaurants management" at bounding box center [188, 35] width 61 height 8
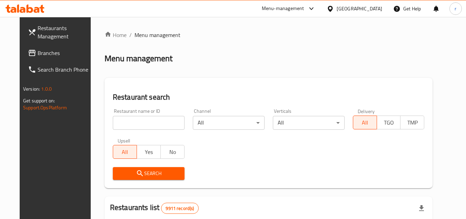
click at [133, 123] on div "Home / Menu management Menu management Restaurant search Restaurant name or ID …" at bounding box center [269, 219] width 329 height 377
click at [133, 123] on input "search" at bounding box center [149, 123] width 72 height 14
paste input "675350"
type input "675350"
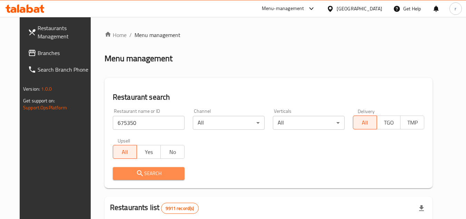
click at [136, 172] on span "Search" at bounding box center [148, 173] width 61 height 9
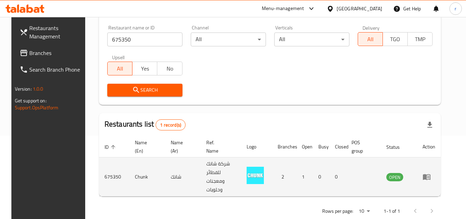
scroll to position [84, 0]
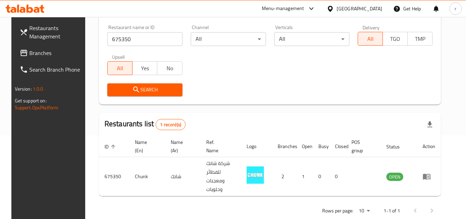
click at [375, 8] on div "Kuwait" at bounding box center [360, 9] width 46 height 8
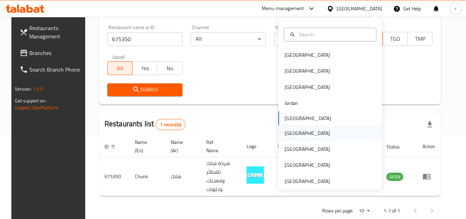
click at [287, 137] on div "[GEOGRAPHIC_DATA]" at bounding box center [307, 133] width 57 height 16
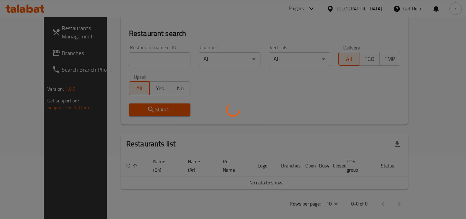
scroll to position [84, 0]
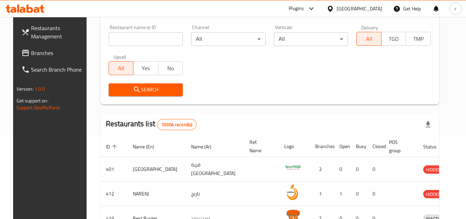
drag, startPoint x: 25, startPoint y: 55, endPoint x: 29, endPoint y: 52, distance: 4.2
click at [31, 55] on span "Branches" at bounding box center [58, 53] width 55 height 8
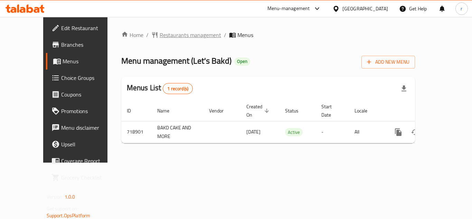
click at [161, 35] on span "Restaurants management" at bounding box center [189, 35] width 61 height 8
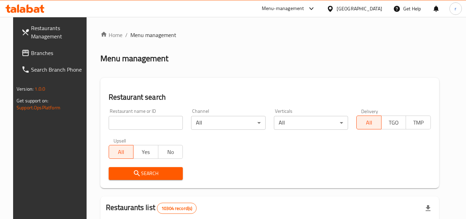
click at [146, 121] on div at bounding box center [233, 109] width 466 height 219
click at [146, 121] on input "search" at bounding box center [146, 123] width 75 height 14
paste input "645744"
type input "645744"
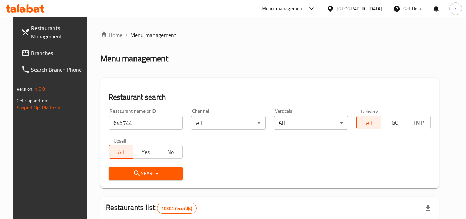
click at [152, 171] on span "Search" at bounding box center [146, 173] width 64 height 9
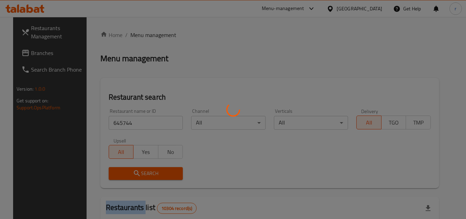
click at [152, 171] on div at bounding box center [233, 109] width 466 height 219
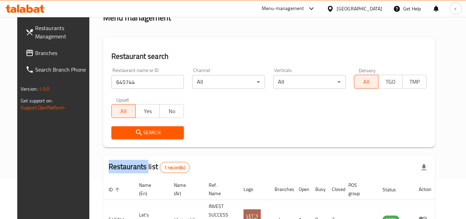
scroll to position [69, 0]
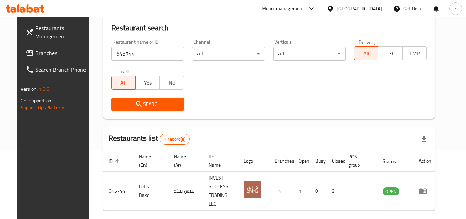
click at [337, 8] on div at bounding box center [332, 9] width 10 height 8
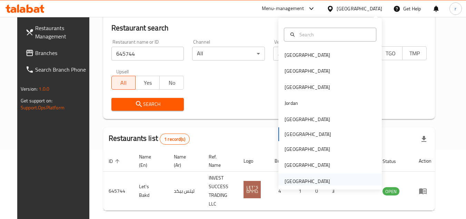
click at [295, 179] on div "[GEOGRAPHIC_DATA]" at bounding box center [308, 181] width 46 height 8
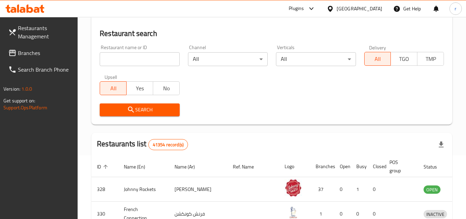
scroll to position [69, 0]
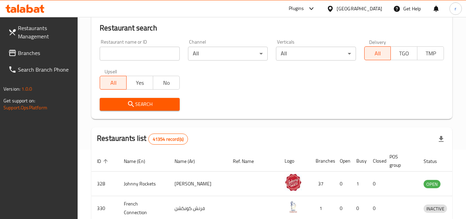
drag, startPoint x: 30, startPoint y: 55, endPoint x: 39, endPoint y: 51, distance: 9.5
click at [30, 55] on span "Branches" at bounding box center [45, 53] width 55 height 8
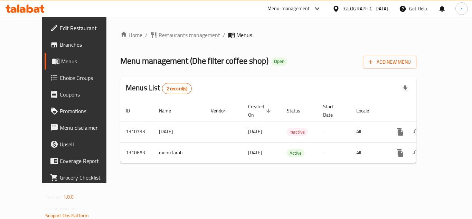
click at [165, 35] on span "Restaurants management" at bounding box center [188, 35] width 61 height 8
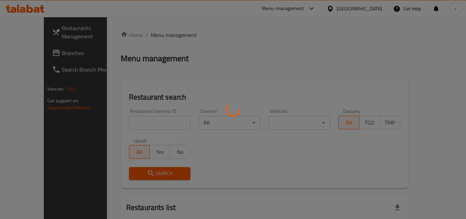
click at [148, 122] on div at bounding box center [233, 109] width 466 height 219
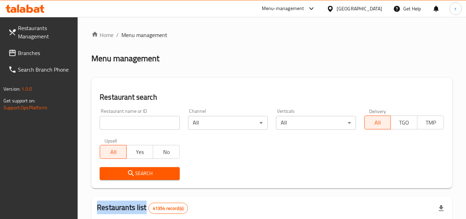
click at [148, 122] on div at bounding box center [233, 109] width 466 height 219
click at [148, 122] on input "search" at bounding box center [140, 123] width 80 height 14
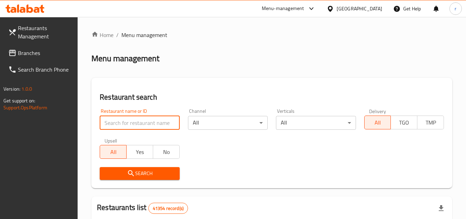
paste input "705532"
type input "705532"
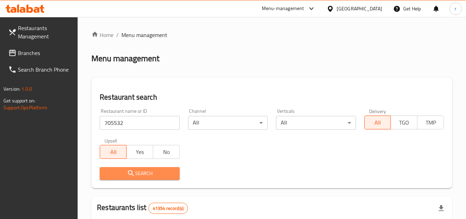
click at [142, 175] on span "Search" at bounding box center [139, 173] width 69 height 9
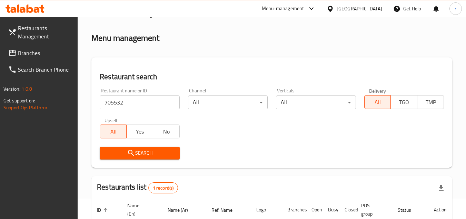
scroll to position [89, 0]
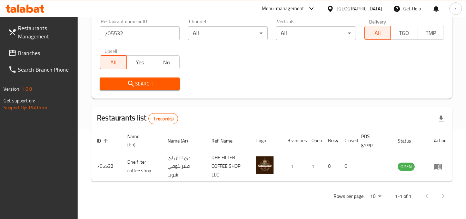
drag, startPoint x: 23, startPoint y: 55, endPoint x: 46, endPoint y: 50, distance: 23.4
click at [23, 55] on span "Branches" at bounding box center [45, 53] width 55 height 8
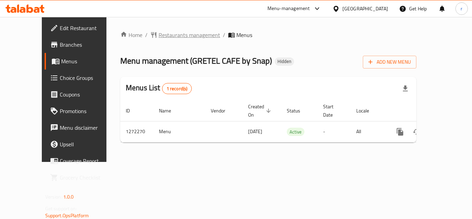
click at [158, 34] on span "Restaurants management" at bounding box center [188, 35] width 61 height 8
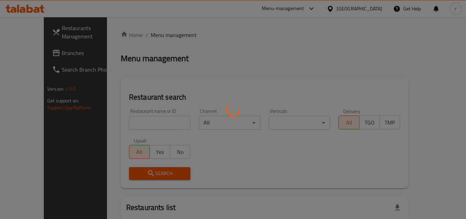
click at [139, 125] on div at bounding box center [233, 109] width 466 height 219
click at [139, 124] on div at bounding box center [233, 109] width 466 height 219
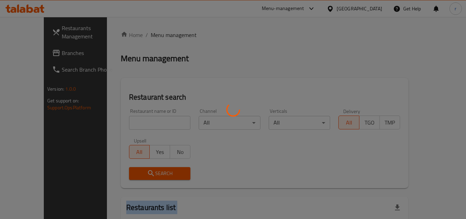
click at [139, 124] on div at bounding box center [233, 109] width 466 height 219
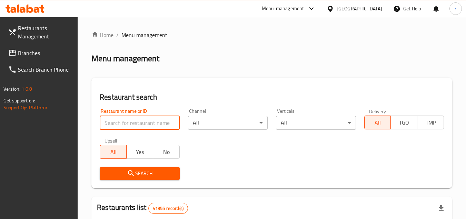
click at [139, 124] on input "search" at bounding box center [140, 123] width 80 height 14
paste input "690185"
type input "690185"
click at [138, 172] on span "Search" at bounding box center [139, 173] width 69 height 9
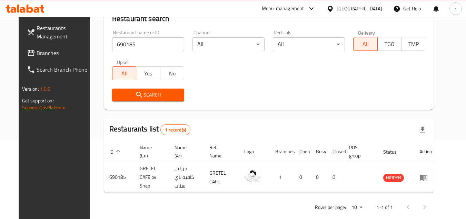
scroll to position [84, 0]
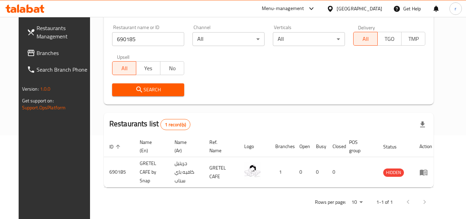
click at [358, 13] on div "[GEOGRAPHIC_DATA]" at bounding box center [354, 8] width 67 height 17
click at [349, 8] on div "[GEOGRAPHIC_DATA]" at bounding box center [360, 9] width 46 height 8
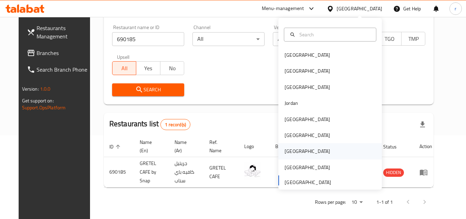
click at [285, 152] on div "[GEOGRAPHIC_DATA]" at bounding box center [308, 151] width 46 height 8
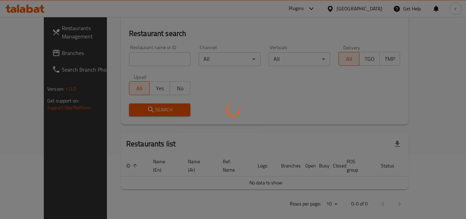
scroll to position [84, 0]
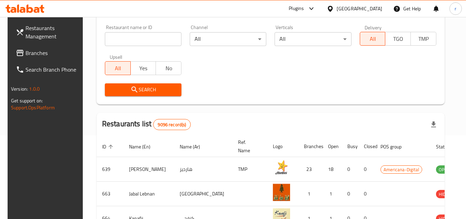
drag, startPoint x: 32, startPoint y: 52, endPoint x: 61, endPoint y: 35, distance: 33.4
click at [32, 52] on span "Branches" at bounding box center [53, 53] width 55 height 8
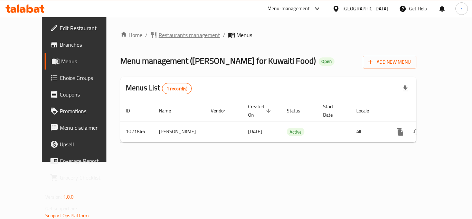
click at [166, 33] on span "Restaurants management" at bounding box center [188, 35] width 61 height 8
click at [168, 31] on span "Restaurants management" at bounding box center [188, 35] width 61 height 8
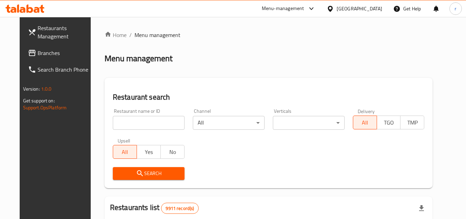
click at [132, 123] on input "search" at bounding box center [149, 123] width 72 height 14
paste input "660965"
type input "660965"
click button "Search" at bounding box center [149, 173] width 72 height 13
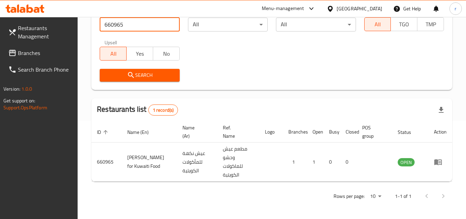
scroll to position [98, 0]
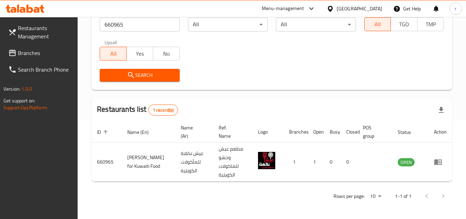
click at [377, 7] on div "[GEOGRAPHIC_DATA]" at bounding box center [360, 9] width 46 height 8
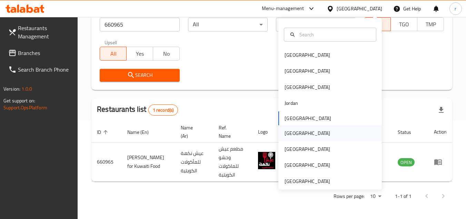
click at [291, 136] on div "[GEOGRAPHIC_DATA]" at bounding box center [308, 133] width 46 height 8
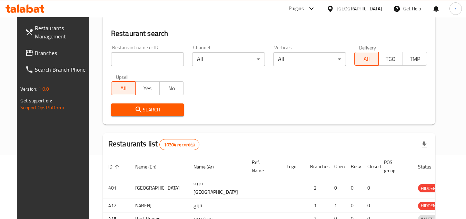
scroll to position [98, 0]
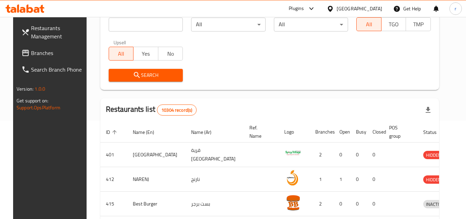
click at [32, 44] on link "Restaurants Management" at bounding box center [53, 32] width 75 height 25
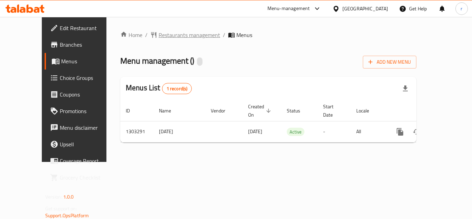
click at [162, 32] on span "Restaurants management" at bounding box center [188, 35] width 61 height 8
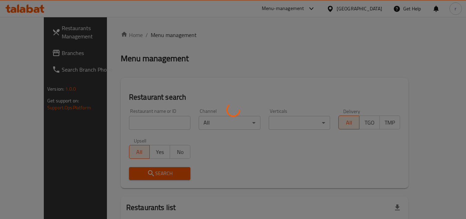
click at [136, 126] on div at bounding box center [233, 109] width 466 height 219
click at [136, 125] on div at bounding box center [233, 109] width 466 height 219
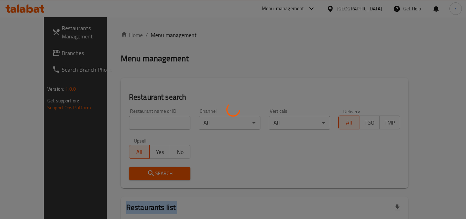
click at [136, 125] on div at bounding box center [233, 109] width 466 height 219
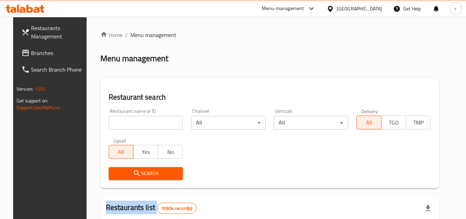
click at [136, 125] on input "search" at bounding box center [146, 123] width 75 height 14
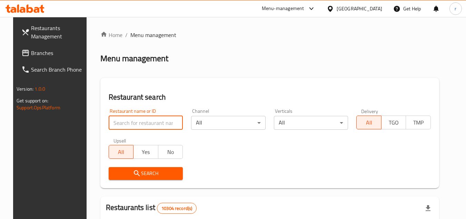
click at [136, 125] on input "search" at bounding box center [146, 123] width 75 height 14
paste input "702599"
type input "702599"
click at [139, 170] on span "Search" at bounding box center [146, 173] width 64 height 9
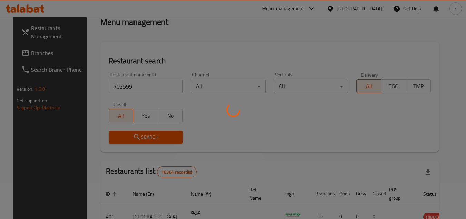
scroll to position [69, 0]
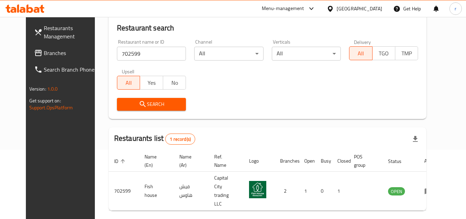
click at [333, 7] on icon at bounding box center [330, 9] width 5 height 6
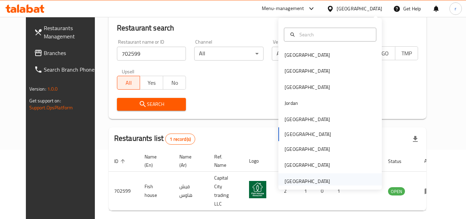
click at [299, 180] on div "[GEOGRAPHIC_DATA]" at bounding box center [308, 181] width 46 height 8
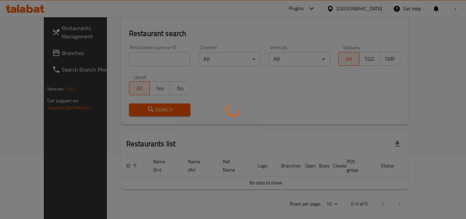
scroll to position [69, 0]
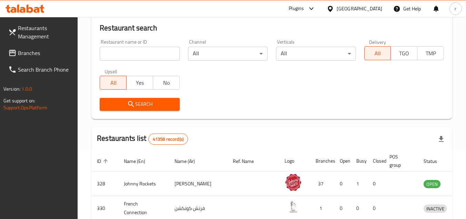
click at [27, 52] on span "Branches" at bounding box center [45, 53] width 55 height 8
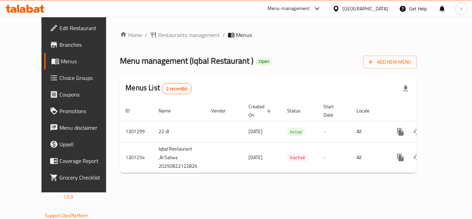
click at [166, 36] on span "Restaurants management" at bounding box center [188, 35] width 61 height 8
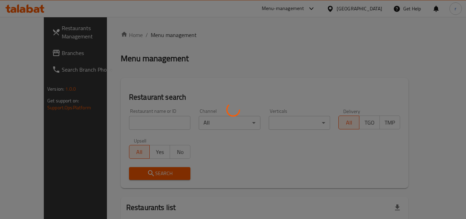
click at [146, 124] on div at bounding box center [233, 109] width 466 height 219
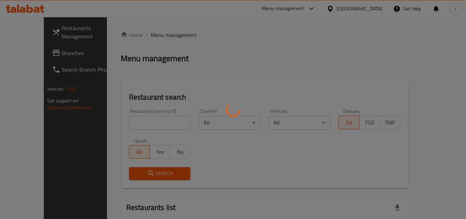
click at [146, 121] on div at bounding box center [233, 109] width 466 height 219
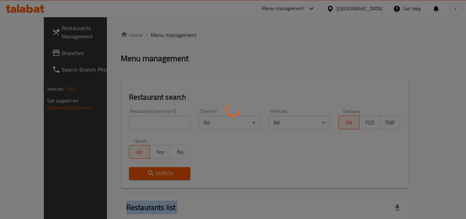
click at [146, 121] on div at bounding box center [233, 109] width 466 height 219
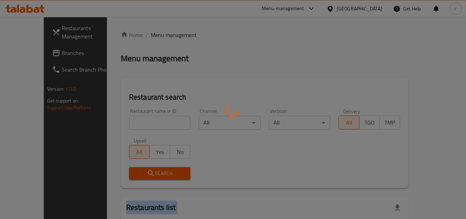
click at [146, 121] on div at bounding box center [233, 109] width 466 height 219
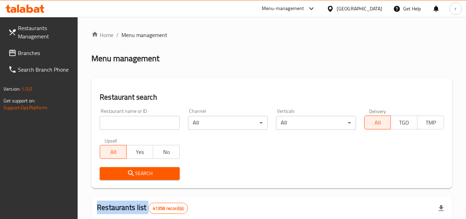
click at [146, 121] on div at bounding box center [233, 109] width 466 height 219
click at [146, 121] on input "search" at bounding box center [140, 123] width 80 height 14
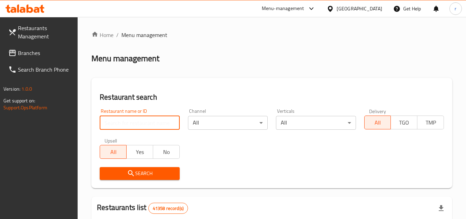
click at [147, 120] on input "search" at bounding box center [140, 123] width 80 height 14
paste input "704385"
type input "704385"
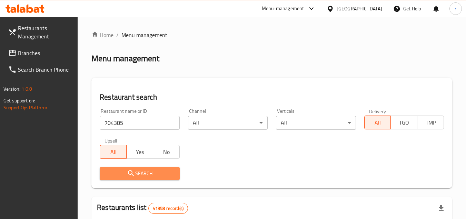
click at [138, 172] on span "Search" at bounding box center [139, 173] width 69 height 9
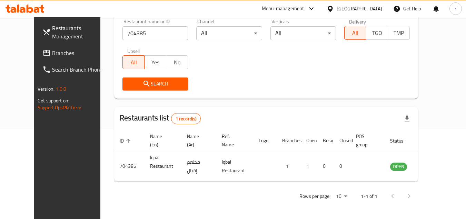
scroll to position [84, 0]
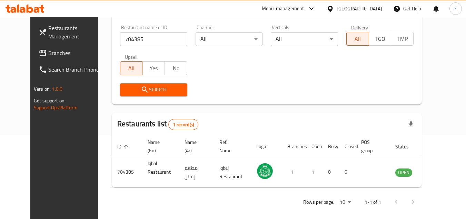
click at [48, 52] on span "Branches" at bounding box center [75, 53] width 55 height 8
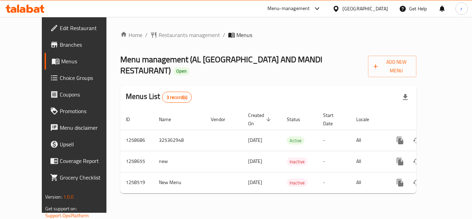
click at [162, 36] on span "Restaurants management" at bounding box center [188, 35] width 61 height 8
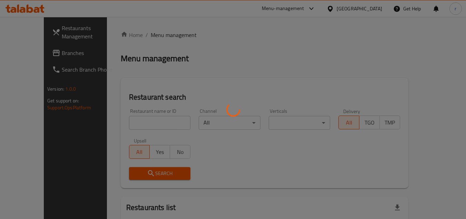
click at [138, 120] on div at bounding box center [233, 109] width 466 height 219
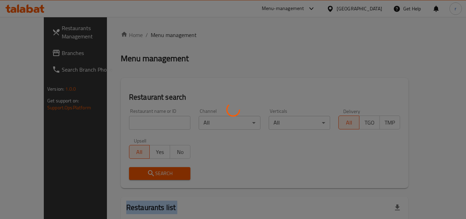
click at [138, 120] on div at bounding box center [233, 109] width 466 height 219
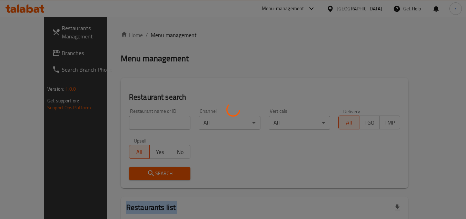
click at [138, 120] on div at bounding box center [233, 109] width 466 height 219
click at [138, 119] on div at bounding box center [233, 109] width 466 height 219
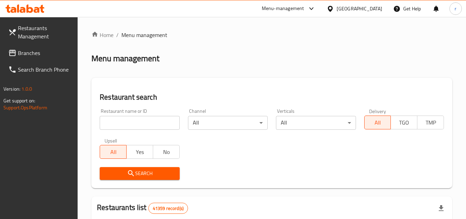
click at [122, 130] on div "Restaurant name or ID Restaurant name or ID" at bounding box center [140, 118] width 88 height 29
click at [128, 123] on input "search" at bounding box center [140, 123] width 80 height 14
paste input "683992"
type input "683992"
click at [132, 175] on icon "submit" at bounding box center [131, 173] width 8 height 8
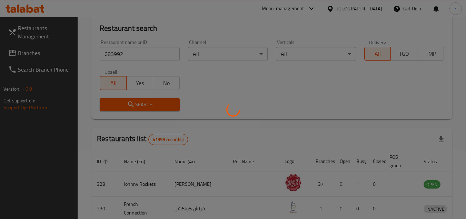
scroll to position [69, 0]
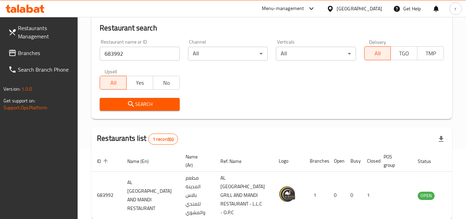
click at [349, 9] on div "[GEOGRAPHIC_DATA]" at bounding box center [360, 9] width 46 height 8
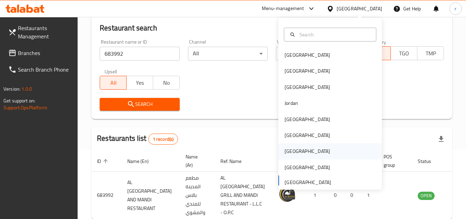
click at [288, 145] on div "Qatar" at bounding box center [307, 151] width 57 height 16
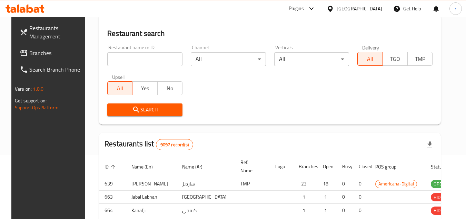
scroll to position [69, 0]
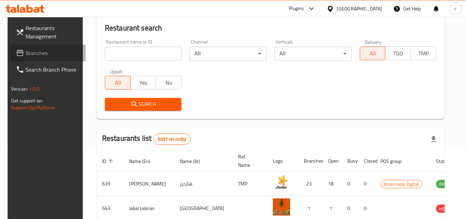
click at [43, 55] on span "Branches" at bounding box center [53, 53] width 55 height 8
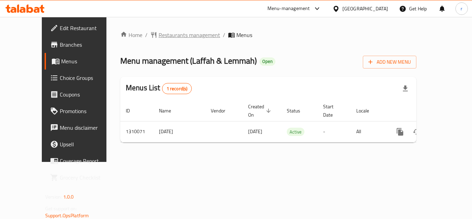
click at [173, 39] on span "Restaurants management" at bounding box center [188, 35] width 61 height 8
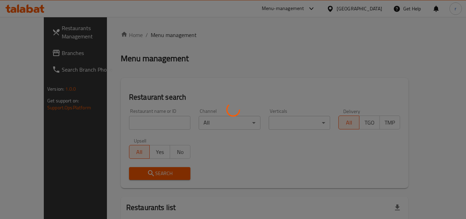
click at [145, 123] on div at bounding box center [233, 109] width 466 height 219
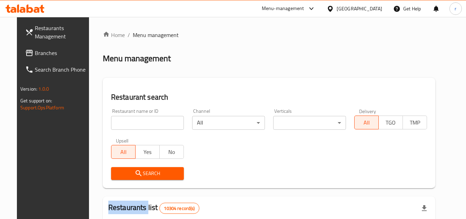
click at [145, 123] on div at bounding box center [233, 109] width 466 height 219
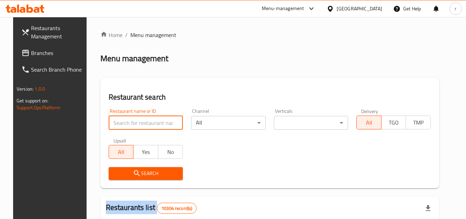
click at [145, 123] on input "search" at bounding box center [146, 123] width 75 height 14
paste input "705339"
type input "705339"
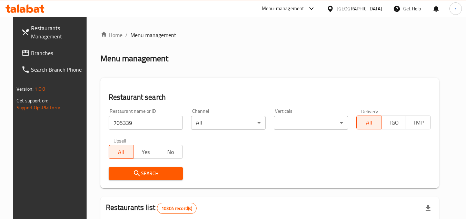
drag, startPoint x: 137, startPoint y: 169, endPoint x: 146, endPoint y: 148, distance: 22.9
click at [137, 170] on span "Search" at bounding box center [146, 173] width 64 height 9
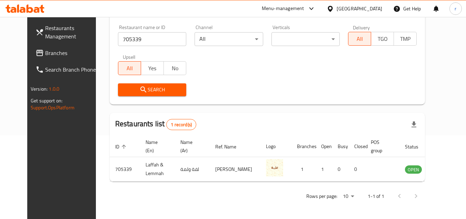
scroll to position [49, 0]
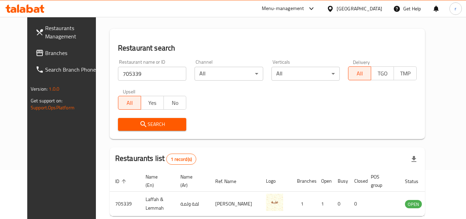
click at [333, 9] on icon at bounding box center [330, 9] width 5 height 6
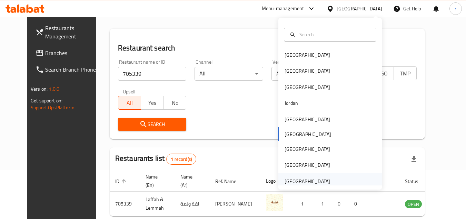
click at [322, 180] on div "[GEOGRAPHIC_DATA]" at bounding box center [308, 181] width 46 height 8
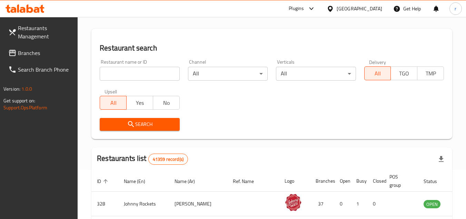
click at [34, 54] on span "Branches" at bounding box center [45, 53] width 55 height 8
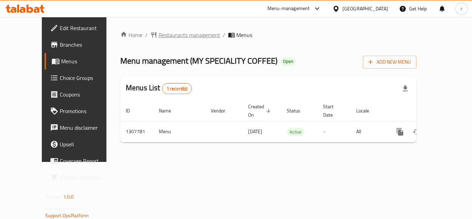
click at [167, 35] on span "Restaurants management" at bounding box center [188, 35] width 61 height 8
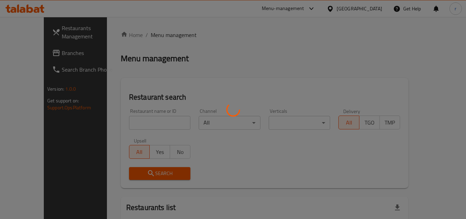
click at [126, 120] on div at bounding box center [233, 109] width 466 height 219
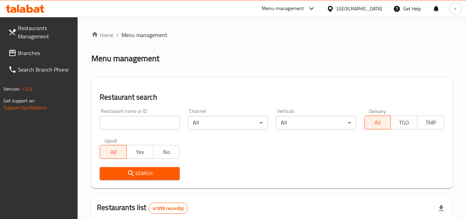
click at [126, 120] on div at bounding box center [233, 109] width 466 height 219
click at [126, 120] on input "search" at bounding box center [140, 123] width 80 height 14
paste input "703634"
type input "703634"
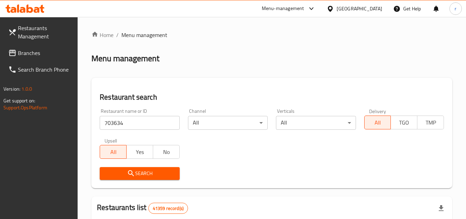
click at [147, 172] on span "Search" at bounding box center [139, 173] width 69 height 9
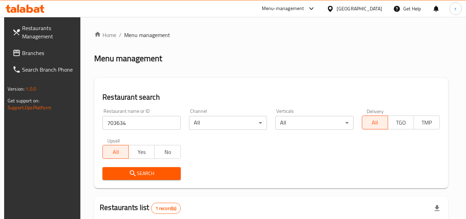
click at [348, 8] on div "[GEOGRAPHIC_DATA]" at bounding box center [360, 9] width 46 height 8
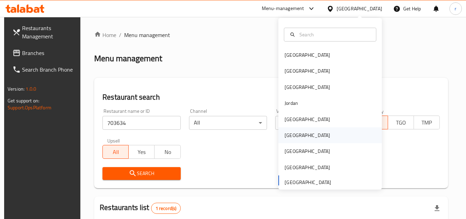
click at [290, 134] on div "[GEOGRAPHIC_DATA]" at bounding box center [308, 135] width 46 height 8
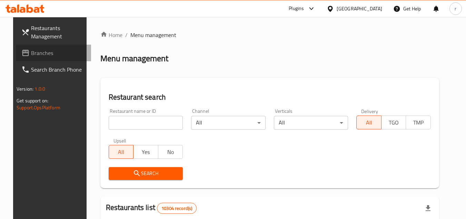
click at [31, 55] on span "Branches" at bounding box center [58, 53] width 55 height 8
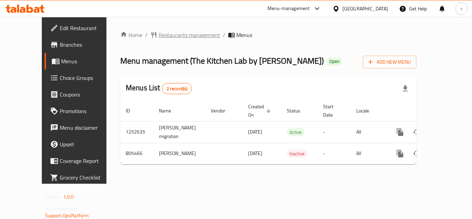
click at [163, 36] on span "Restaurants management" at bounding box center [188, 35] width 61 height 8
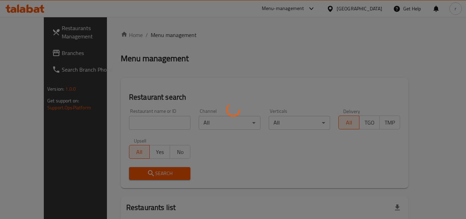
click at [136, 118] on div at bounding box center [233, 109] width 466 height 219
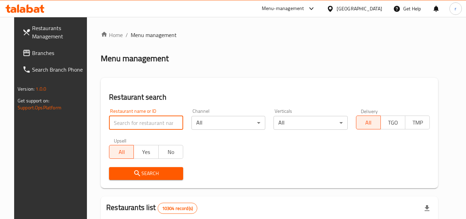
click at [133, 121] on input "search" at bounding box center [146, 123] width 74 height 14
paste input "654140"
type input "654140"
click button "Search" at bounding box center [146, 173] width 74 height 13
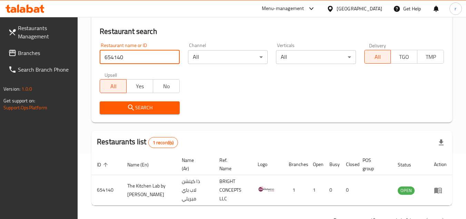
scroll to position [89, 0]
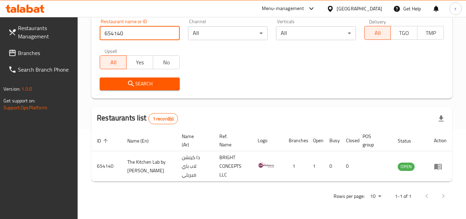
click at [373, 9] on div "[GEOGRAPHIC_DATA]" at bounding box center [360, 9] width 46 height 8
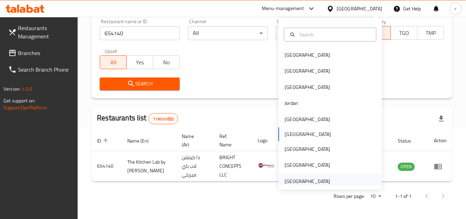
click at [308, 178] on div "[GEOGRAPHIC_DATA]" at bounding box center [308, 181] width 46 height 8
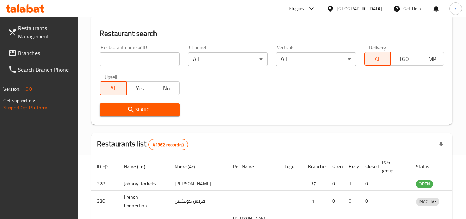
scroll to position [89, 0]
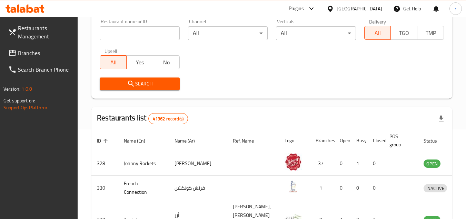
click at [368, 11] on div "[GEOGRAPHIC_DATA]" at bounding box center [360, 9] width 46 height 8
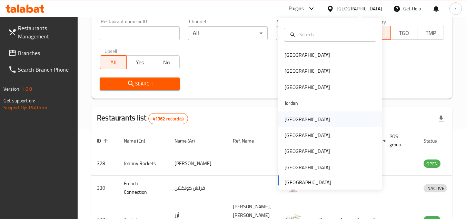
click at [288, 123] on div "[GEOGRAPHIC_DATA]" at bounding box center [308, 119] width 46 height 8
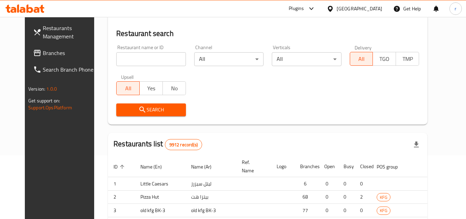
scroll to position [89, 0]
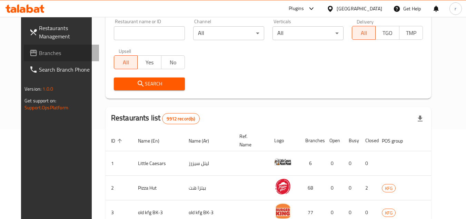
click at [39, 50] on span "Branches" at bounding box center [66, 53] width 55 height 8
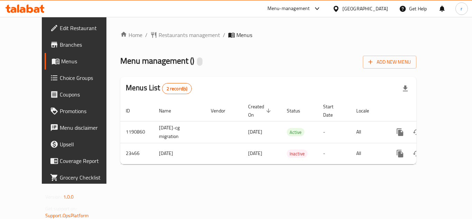
click at [169, 35] on span "Restaurants management" at bounding box center [188, 35] width 61 height 8
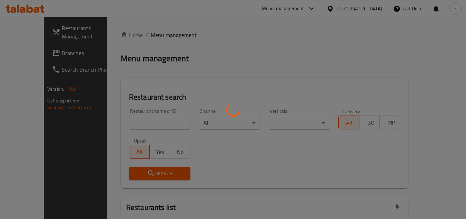
click at [143, 123] on div at bounding box center [233, 109] width 466 height 219
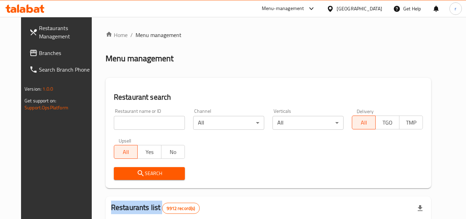
click at [143, 123] on div at bounding box center [233, 109] width 466 height 219
click at [143, 123] on input "search" at bounding box center [149, 123] width 71 height 14
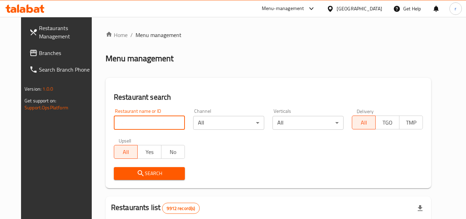
paste input "12367"
type input "12367"
click button "Search" at bounding box center [149, 173] width 71 height 13
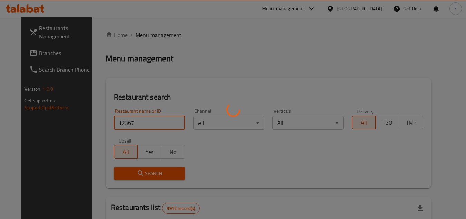
click button "Search" at bounding box center [149, 173] width 71 height 13
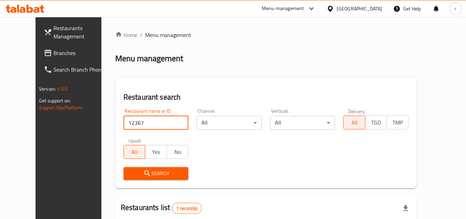
scroll to position [84, 0]
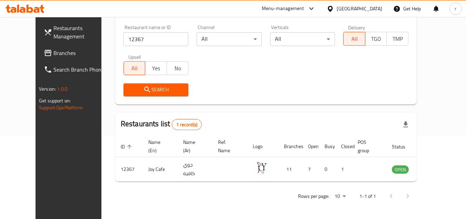
click at [375, 10] on div "[GEOGRAPHIC_DATA]" at bounding box center [360, 9] width 46 height 8
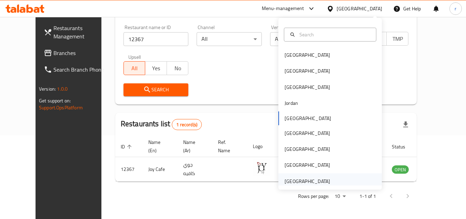
click at [302, 182] on div "[GEOGRAPHIC_DATA]" at bounding box center [308, 181] width 46 height 8
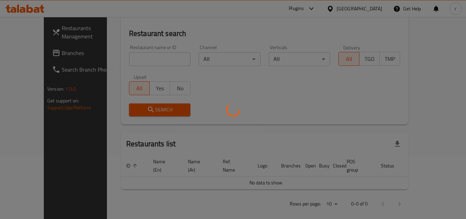
scroll to position [84, 0]
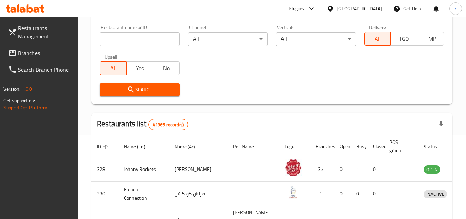
click at [28, 52] on span "Branches" at bounding box center [45, 53] width 55 height 8
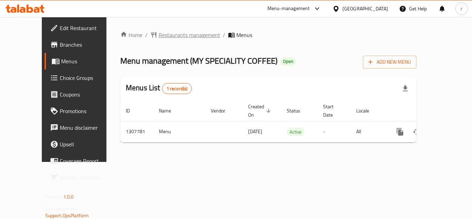
click at [158, 32] on span "Restaurants management" at bounding box center [188, 35] width 61 height 8
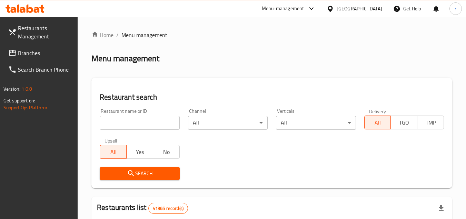
click at [135, 123] on input "search" at bounding box center [140, 123] width 80 height 14
paste input "703634"
type input "703634"
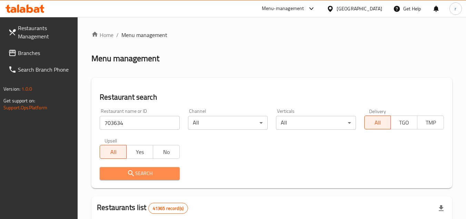
click at [133, 173] on icon "submit" at bounding box center [131, 173] width 8 height 8
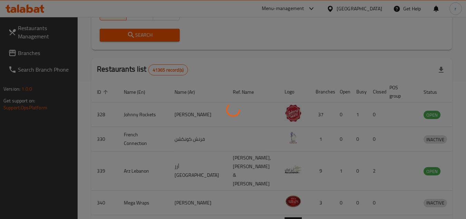
scroll to position [89, 0]
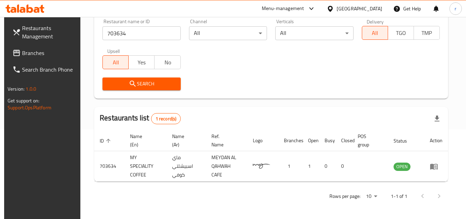
click at [363, 7] on div "[GEOGRAPHIC_DATA]" at bounding box center [360, 9] width 46 height 8
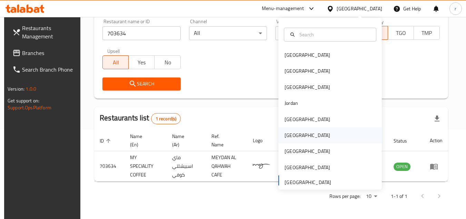
click at [298, 135] on div "Oman" at bounding box center [331, 135] width 104 height 16
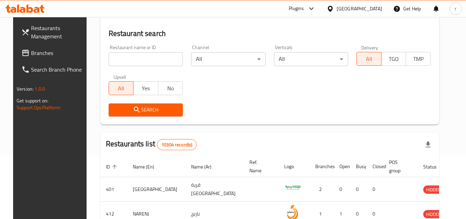
scroll to position [89, 0]
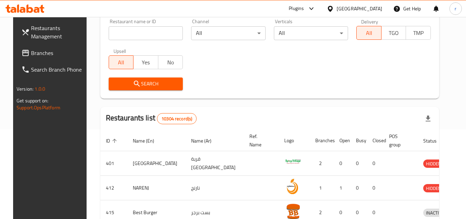
click at [33, 49] on span "Branches" at bounding box center [58, 53] width 55 height 8
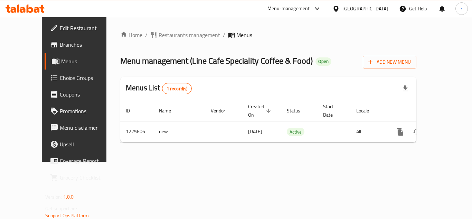
click at [167, 36] on span "Restaurants management" at bounding box center [188, 35] width 61 height 8
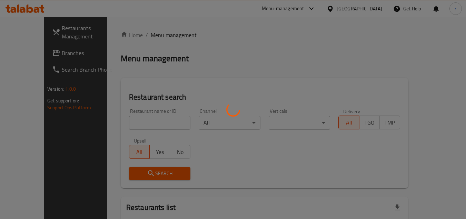
click at [151, 124] on div at bounding box center [233, 109] width 466 height 219
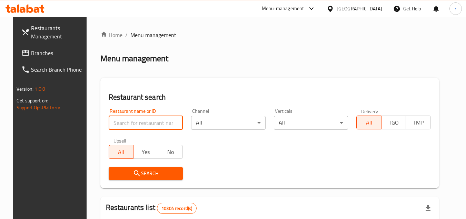
click at [151, 124] on input "search" at bounding box center [146, 123] width 75 height 14
paste input "675411"
type input "675411"
click at [136, 169] on span "Search" at bounding box center [146, 173] width 64 height 9
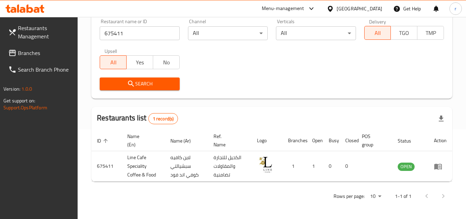
scroll to position [89, 0]
click at [334, 6] on icon at bounding box center [330, 8] width 7 height 7
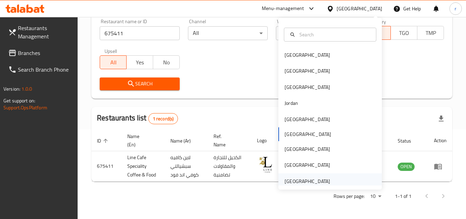
click at [294, 177] on div "[GEOGRAPHIC_DATA]" at bounding box center [308, 181] width 46 height 8
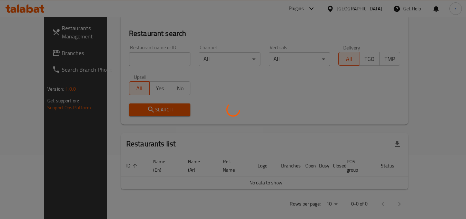
scroll to position [89, 0]
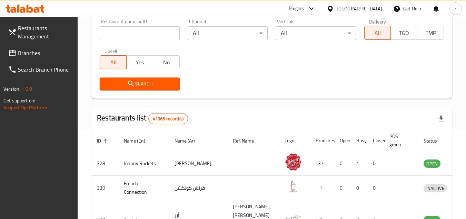
click at [30, 54] on span "Branches" at bounding box center [45, 53] width 55 height 8
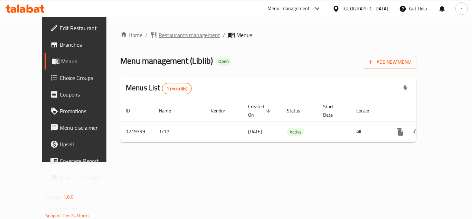
click at [166, 31] on span "Restaurants management" at bounding box center [188, 35] width 61 height 8
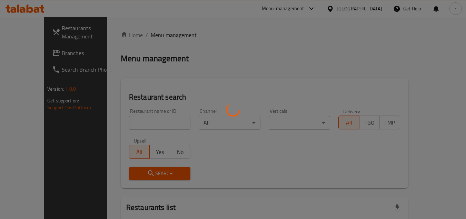
click at [135, 123] on div at bounding box center [233, 109] width 466 height 219
click at [136, 122] on div at bounding box center [233, 109] width 466 height 219
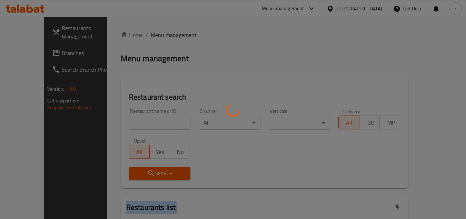
click at [136, 122] on div at bounding box center [233, 109] width 466 height 219
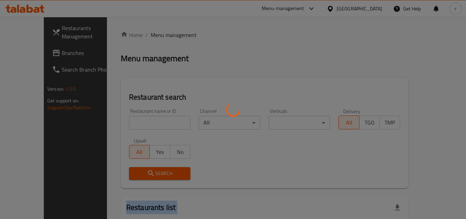
click at [137, 121] on div at bounding box center [233, 109] width 466 height 219
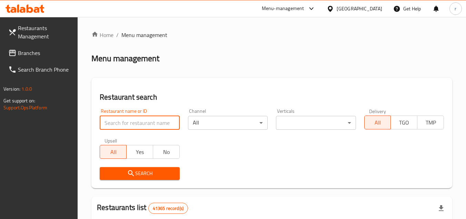
click at [137, 120] on input "search" at bounding box center [140, 123] width 80 height 14
paste input "672966"
type input "672966"
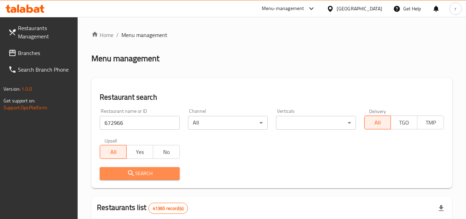
click at [153, 172] on span "Search" at bounding box center [139, 173] width 69 height 9
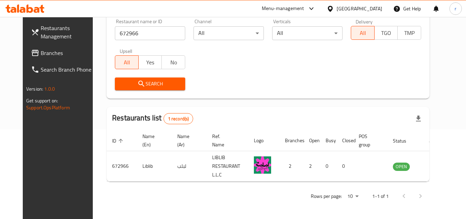
scroll to position [89, 0]
drag, startPoint x: 19, startPoint y: 58, endPoint x: 62, endPoint y: 36, distance: 48.0
click at [41, 57] on span "Branches" at bounding box center [68, 53] width 55 height 8
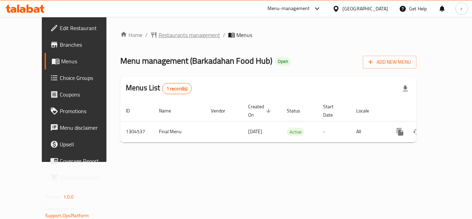
click at [158, 33] on span "Restaurants management" at bounding box center [188, 35] width 61 height 8
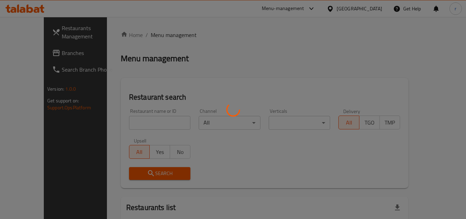
click at [132, 119] on div at bounding box center [233, 109] width 466 height 219
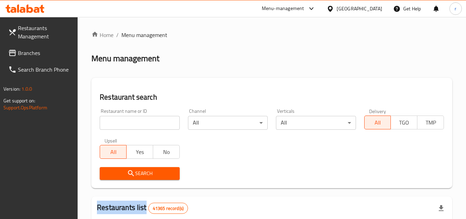
click at [132, 119] on div at bounding box center [233, 109] width 466 height 219
click at [132, 119] on input "search" at bounding box center [140, 123] width 80 height 14
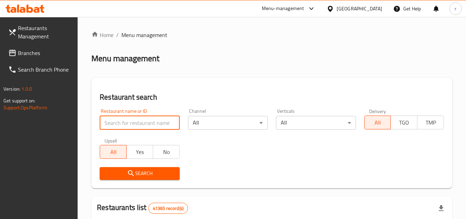
click at [132, 119] on input "search" at bounding box center [140, 123] width 80 height 14
paste input "703077"
type input "703077"
click at [130, 174] on icon "submit" at bounding box center [131, 173] width 6 height 6
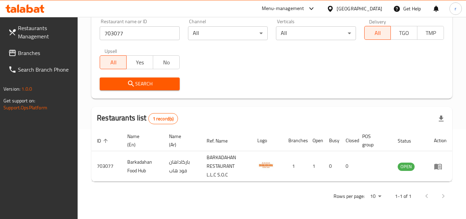
scroll to position [89, 0]
drag, startPoint x: 23, startPoint y: 49, endPoint x: 86, endPoint y: 37, distance: 63.4
click at [23, 49] on span "Branches" at bounding box center [45, 53] width 55 height 8
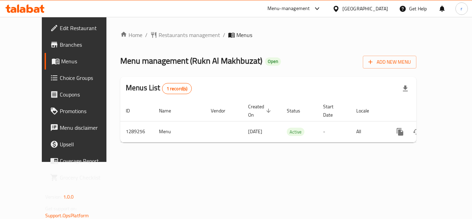
click at [158, 32] on span "Restaurants management" at bounding box center [188, 35] width 61 height 8
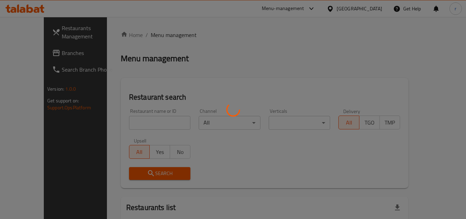
click at [129, 121] on div at bounding box center [233, 109] width 466 height 219
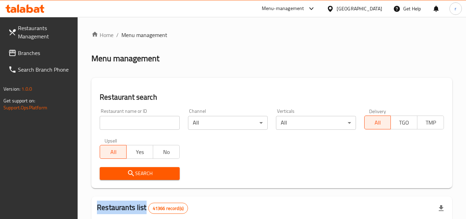
click at [129, 121] on input "search" at bounding box center [140, 123] width 80 height 14
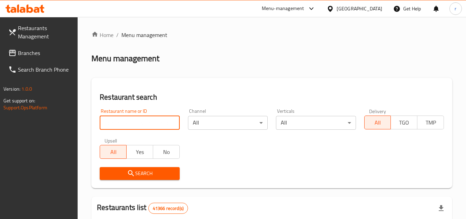
paste input "697591"
type input "697591"
click at [133, 173] on icon "submit" at bounding box center [131, 173] width 8 height 8
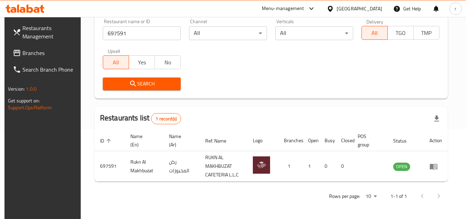
scroll to position [89, 0]
click at [365, 7] on div "[GEOGRAPHIC_DATA]" at bounding box center [360, 9] width 46 height 8
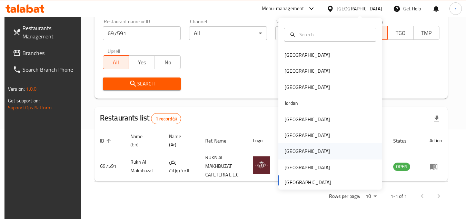
click at [285, 149] on div "[GEOGRAPHIC_DATA]" at bounding box center [308, 151] width 46 height 8
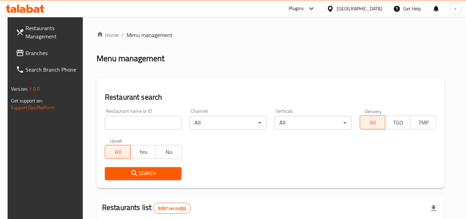
click at [26, 50] on span "Branches" at bounding box center [53, 53] width 55 height 8
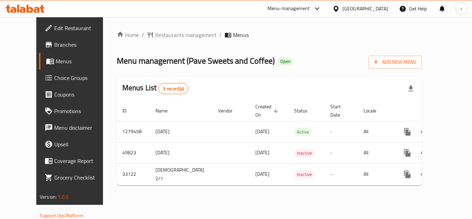
click at [166, 36] on span "Restaurants management" at bounding box center [185, 35] width 61 height 8
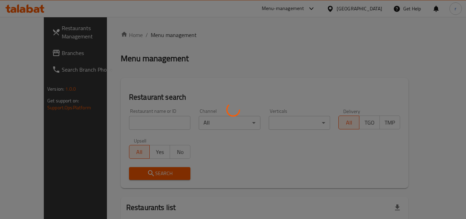
click at [127, 124] on div at bounding box center [233, 109] width 466 height 219
click at [131, 123] on div at bounding box center [233, 109] width 466 height 219
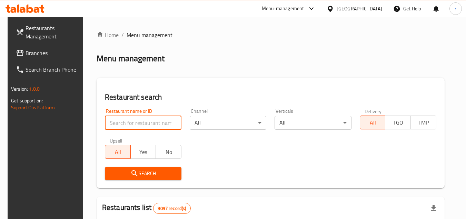
click at [131, 123] on input "search" at bounding box center [143, 123] width 77 height 14
paste input "16986"
type input "16986"
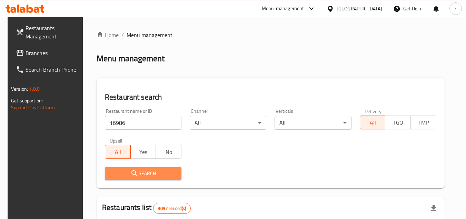
click at [132, 170] on icon "submit" at bounding box center [134, 173] width 8 height 8
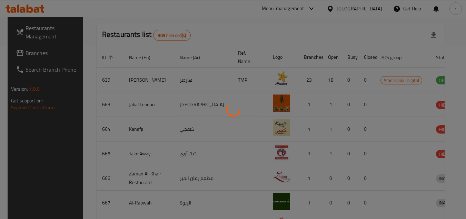
scroll to position [84, 0]
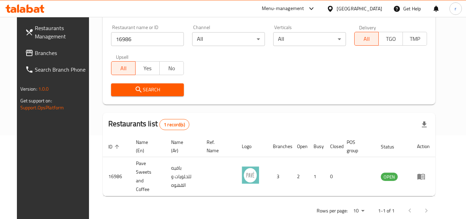
click at [358, 9] on div "[GEOGRAPHIC_DATA]" at bounding box center [354, 8] width 67 height 17
click at [334, 9] on icon at bounding box center [330, 8] width 7 height 7
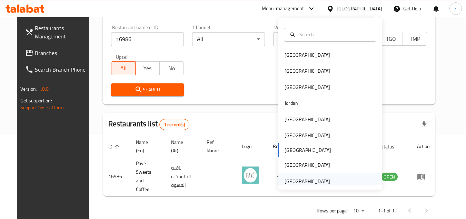
click at [316, 180] on div "[GEOGRAPHIC_DATA]" at bounding box center [308, 181] width 46 height 8
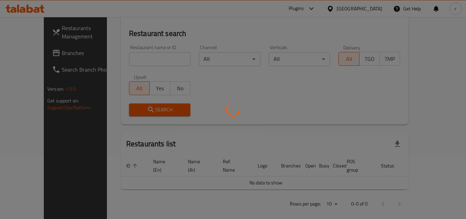
scroll to position [84, 0]
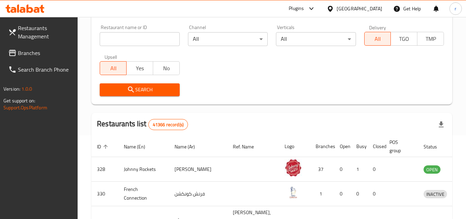
click at [37, 52] on span "Branches" at bounding box center [45, 53] width 55 height 8
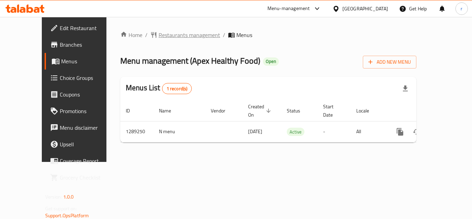
click at [158, 35] on span "Restaurants management" at bounding box center [188, 35] width 61 height 8
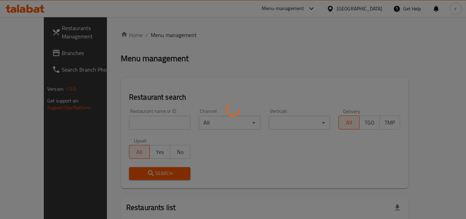
click at [145, 123] on div at bounding box center [233, 109] width 466 height 219
click at [146, 122] on div at bounding box center [233, 109] width 466 height 219
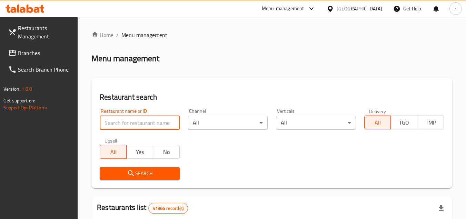
click at [157, 121] on input "search" at bounding box center [140, 123] width 80 height 14
paste input "697598"
type input "697598"
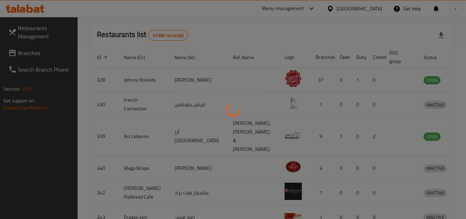
scroll to position [89, 0]
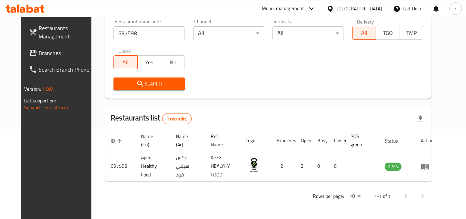
click at [39, 56] on span "Branches" at bounding box center [66, 53] width 55 height 8
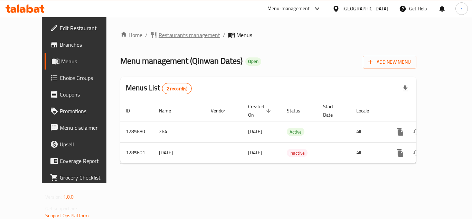
click at [158, 38] on span "Restaurants management" at bounding box center [188, 35] width 61 height 8
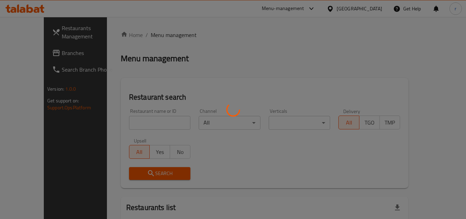
click at [147, 121] on div at bounding box center [233, 109] width 466 height 219
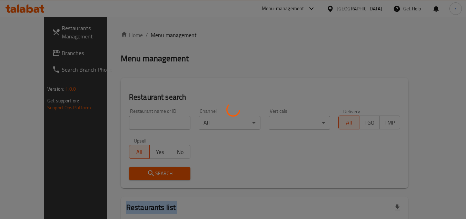
click at [147, 121] on div at bounding box center [233, 109] width 466 height 219
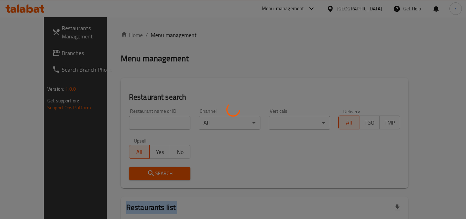
click at [147, 121] on div at bounding box center [233, 109] width 466 height 219
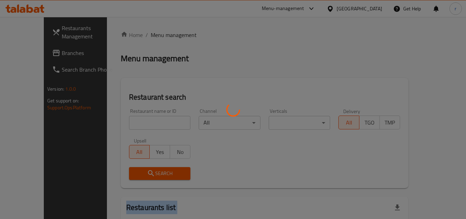
click at [147, 121] on div at bounding box center [233, 109] width 466 height 219
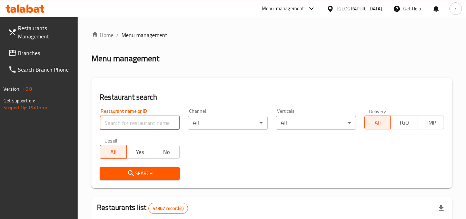
click at [138, 125] on input "search" at bounding box center [140, 123] width 80 height 14
paste input "695999"
type input "695999"
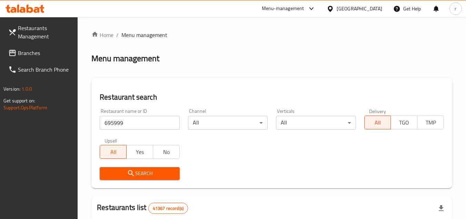
click at [132, 172] on icon "submit" at bounding box center [131, 173] width 8 height 8
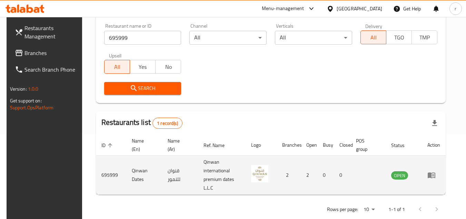
scroll to position [89, 0]
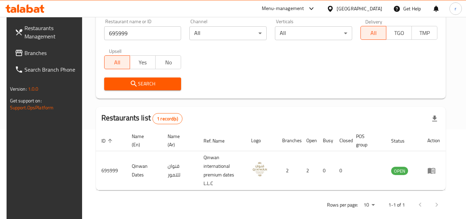
click at [349, 10] on div "[GEOGRAPHIC_DATA]" at bounding box center [360, 9] width 46 height 8
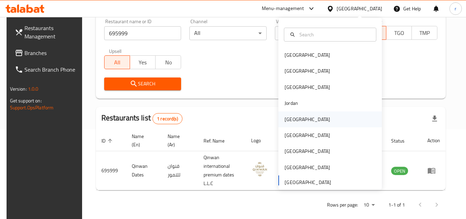
click at [289, 125] on div "[GEOGRAPHIC_DATA]" at bounding box center [307, 119] width 57 height 16
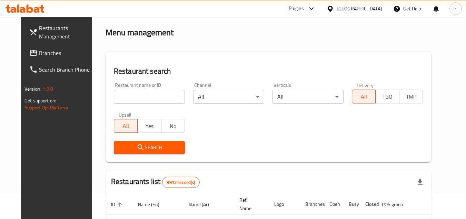
scroll to position [20, 0]
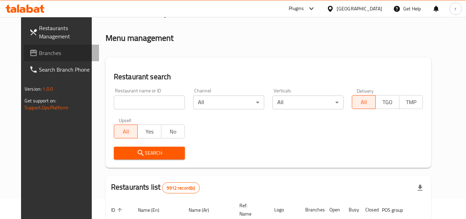
click at [39, 49] on span "Branches" at bounding box center [66, 53] width 55 height 8
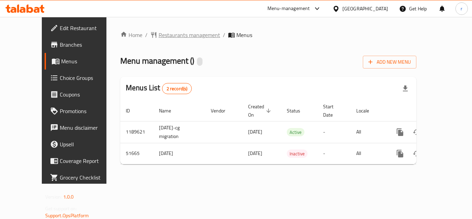
click at [158, 33] on span "Restaurants management" at bounding box center [188, 35] width 61 height 8
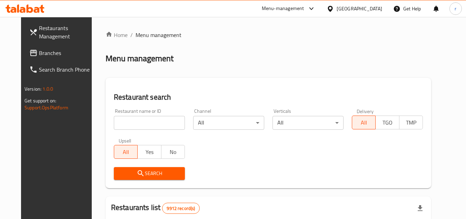
click at [130, 120] on input "search" at bounding box center [149, 123] width 71 height 14
paste input "25760"
type input "25760"
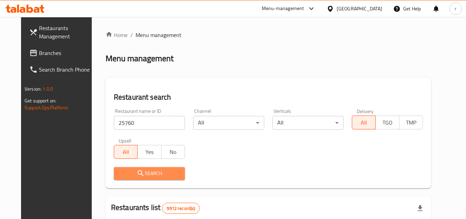
click at [137, 169] on icon "submit" at bounding box center [141, 173] width 8 height 8
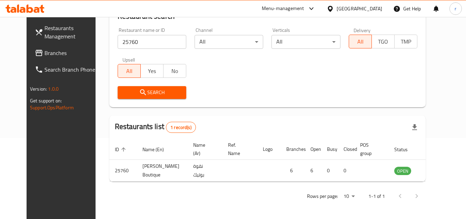
scroll to position [84, 0]
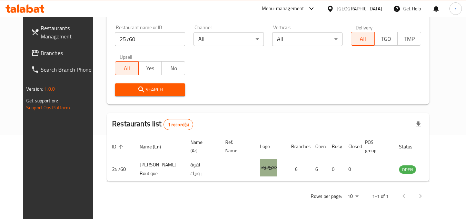
click at [41, 57] on span "Branches" at bounding box center [68, 53] width 55 height 8
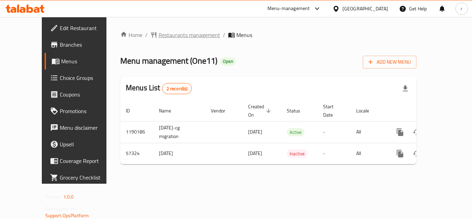
click at [169, 35] on span "Restaurants management" at bounding box center [188, 35] width 61 height 8
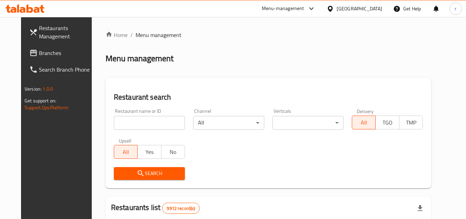
click at [144, 119] on div "Home / Menu management Menu management Restaurant search Restaurant name or ID …" at bounding box center [269, 219] width 326 height 377
click at [144, 119] on input "search" at bounding box center [149, 123] width 71 height 14
paste input "27919"
type input "27919"
click at [151, 171] on span "Search" at bounding box center [149, 173] width 60 height 9
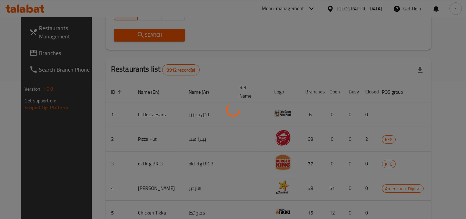
scroll to position [84, 0]
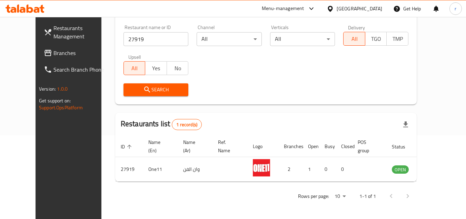
click at [333, 7] on icon at bounding box center [330, 9] width 5 height 6
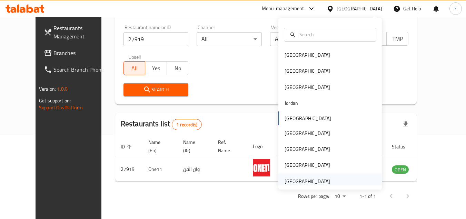
click at [309, 178] on div "[GEOGRAPHIC_DATA]" at bounding box center [308, 181] width 46 height 8
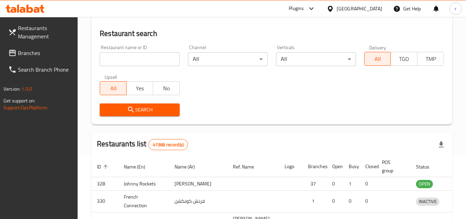
scroll to position [84, 0]
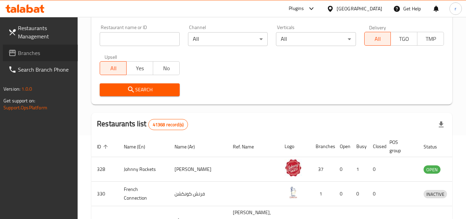
click at [20, 57] on span "Branches" at bounding box center [45, 53] width 55 height 8
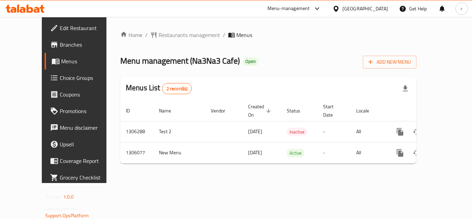
click at [158, 33] on span "Restaurants management" at bounding box center [188, 35] width 61 height 8
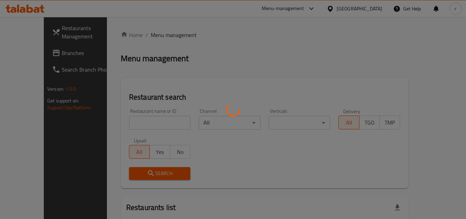
click at [154, 123] on div at bounding box center [233, 109] width 466 height 219
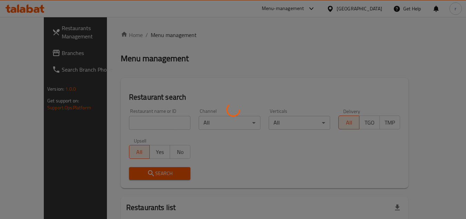
click at [155, 120] on div at bounding box center [233, 109] width 466 height 219
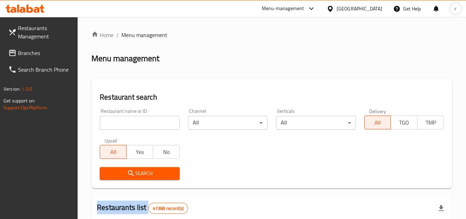
click at [155, 120] on div at bounding box center [233, 109] width 466 height 219
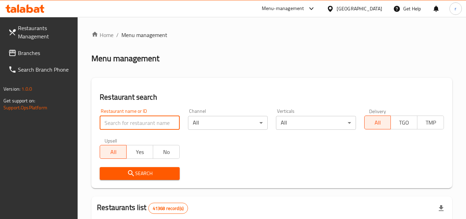
click at [155, 120] on input "search" at bounding box center [140, 123] width 80 height 14
paste input "703656"
type input "703656"
click at [152, 170] on span "Search" at bounding box center [139, 173] width 69 height 9
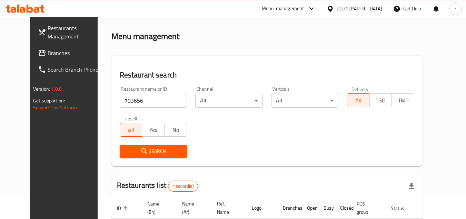
scroll to position [84, 0]
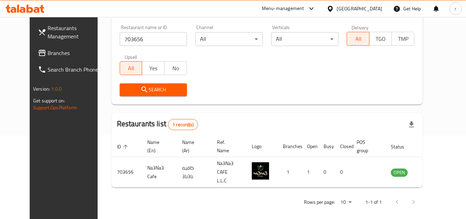
click at [359, 5] on div "[GEOGRAPHIC_DATA]" at bounding box center [360, 9] width 46 height 8
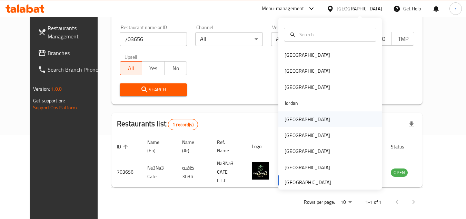
click at [289, 117] on div "Kuwait" at bounding box center [308, 119] width 46 height 8
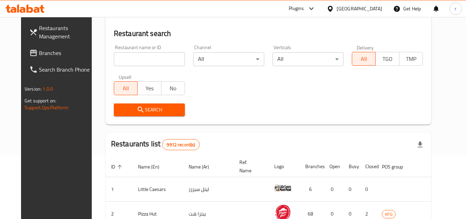
scroll to position [84, 0]
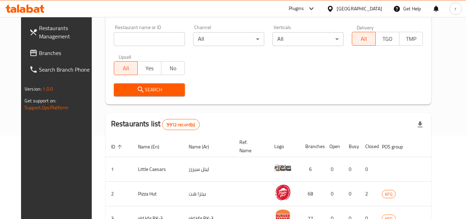
click at [39, 56] on span "Branches" at bounding box center [66, 53] width 55 height 8
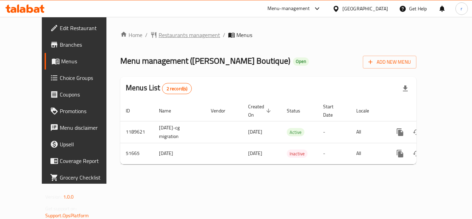
click at [164, 35] on span "Restaurants management" at bounding box center [188, 35] width 61 height 8
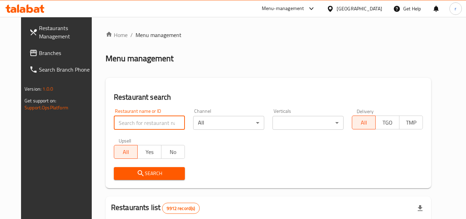
click at [142, 122] on input "search" at bounding box center [149, 123] width 71 height 14
paste input "25760"
type input "25760"
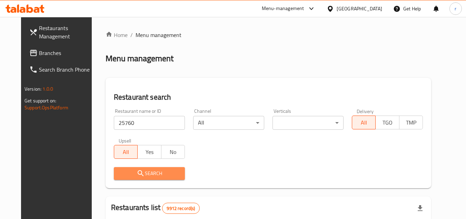
click at [145, 173] on span "Search" at bounding box center [149, 173] width 60 height 9
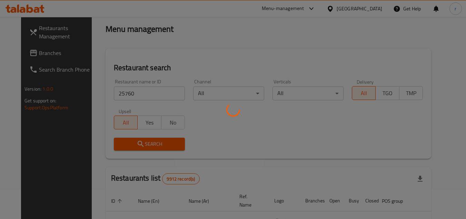
scroll to position [69, 0]
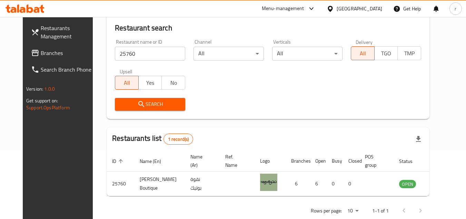
click at [369, 7] on div "Kuwait" at bounding box center [360, 9] width 46 height 8
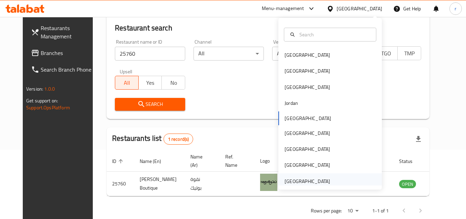
click at [292, 175] on div "[GEOGRAPHIC_DATA]" at bounding box center [307, 181] width 57 height 16
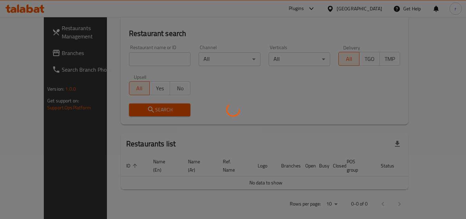
scroll to position [69, 0]
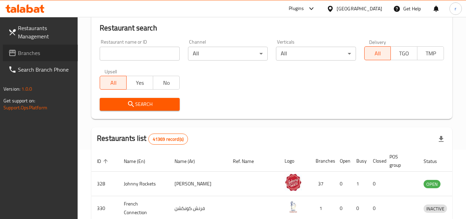
click at [36, 53] on span "Branches" at bounding box center [45, 53] width 55 height 8
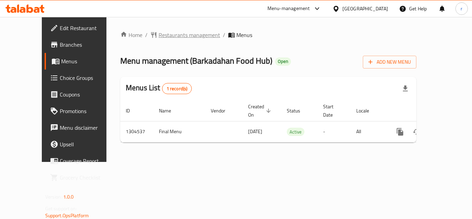
click at [168, 33] on span "Restaurants management" at bounding box center [188, 35] width 61 height 8
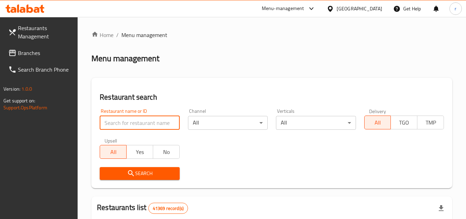
click at [144, 121] on input "search" at bounding box center [140, 123] width 80 height 14
paste input "703077"
type input "703077"
click at [146, 169] on span "Search" at bounding box center [139, 173] width 69 height 9
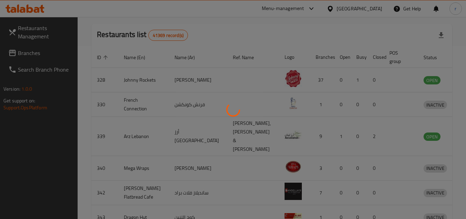
scroll to position [89, 0]
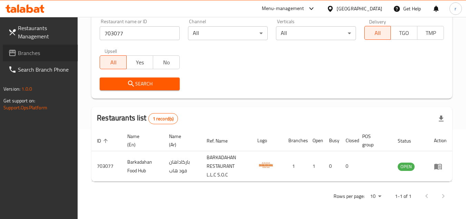
click at [23, 55] on span "Branches" at bounding box center [45, 53] width 55 height 8
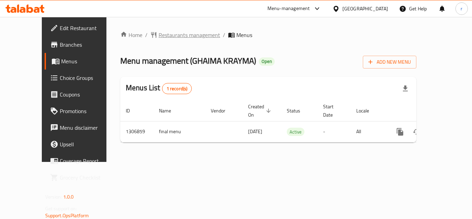
click at [159, 34] on span "Restaurants management" at bounding box center [188, 35] width 61 height 8
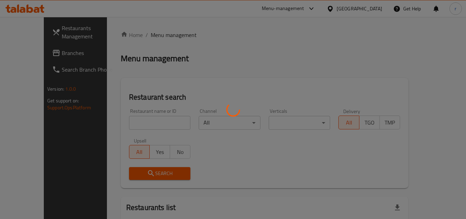
click at [139, 124] on div at bounding box center [233, 109] width 466 height 219
click at [139, 121] on div at bounding box center [233, 109] width 466 height 219
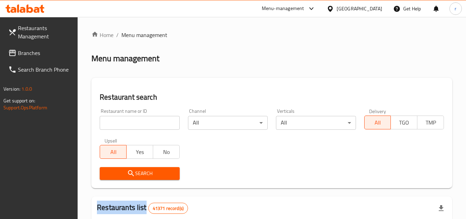
click at [139, 121] on div at bounding box center [233, 109] width 466 height 219
click at [139, 121] on input "search" at bounding box center [140, 123] width 80 height 14
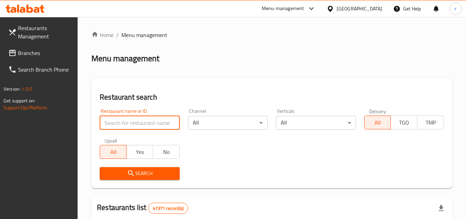
click at [139, 121] on input "search" at bounding box center [140, 123] width 80 height 14
paste input "704060"
type input "704060"
click at [138, 176] on span "Search" at bounding box center [139, 173] width 69 height 9
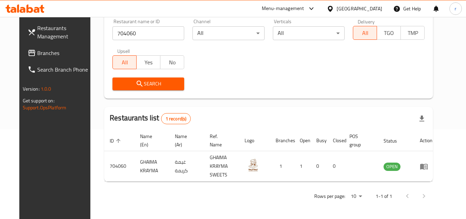
scroll to position [89, 0]
drag, startPoint x: 36, startPoint y: 56, endPoint x: 62, endPoint y: 43, distance: 29.3
click at [37, 56] on span "Branches" at bounding box center [64, 53] width 55 height 8
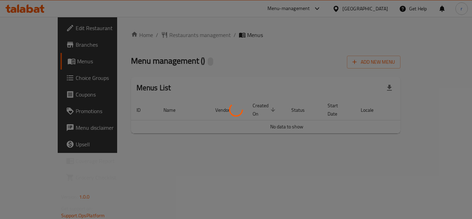
click at [151, 35] on div at bounding box center [236, 109] width 472 height 219
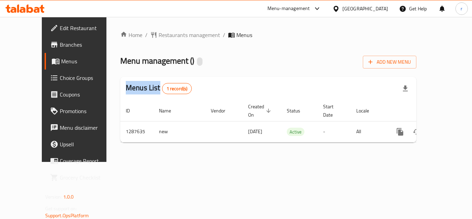
click at [151, 35] on div "Home / Restaurants management / Menus Menu management ( ) Add New Menu Menus Li…" at bounding box center [268, 89] width 296 height 117
click at [158, 35] on span "Restaurants management" at bounding box center [188, 35] width 61 height 8
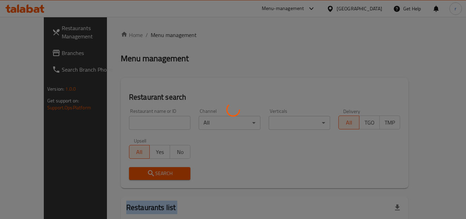
click at [151, 35] on div at bounding box center [233, 109] width 466 height 219
click at [145, 118] on div at bounding box center [233, 109] width 466 height 219
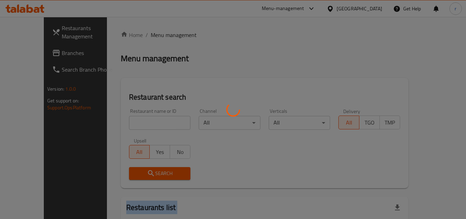
click at [145, 118] on div at bounding box center [233, 109] width 466 height 219
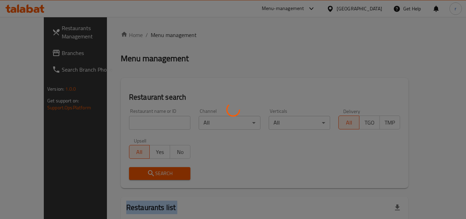
click at [145, 118] on div at bounding box center [233, 109] width 466 height 219
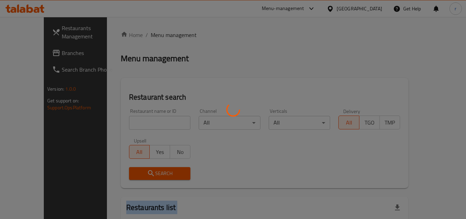
click at [145, 118] on div at bounding box center [233, 109] width 466 height 219
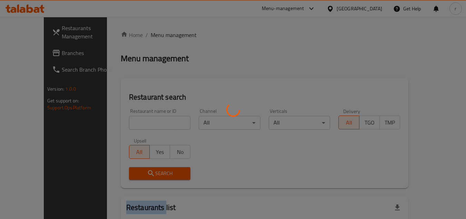
click at [145, 118] on div at bounding box center [233, 109] width 466 height 219
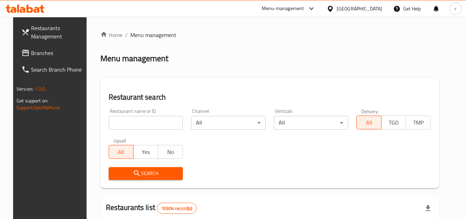
click at [151, 119] on input "search" at bounding box center [146, 123] width 75 height 14
paste input "696822"
type input "696822"
click at [134, 172] on icon "submit" at bounding box center [137, 173] width 8 height 8
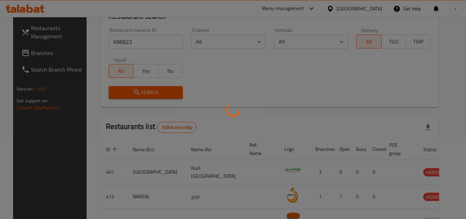
scroll to position [84, 0]
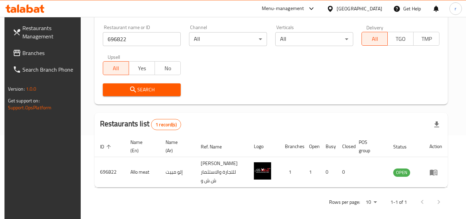
click at [378, 11] on div "Oman" at bounding box center [360, 9] width 46 height 8
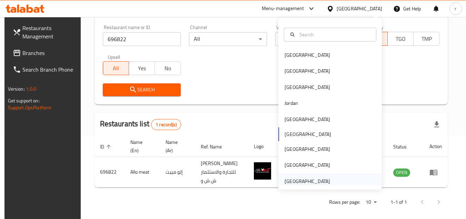
click at [308, 175] on div "[GEOGRAPHIC_DATA]" at bounding box center [307, 181] width 57 height 16
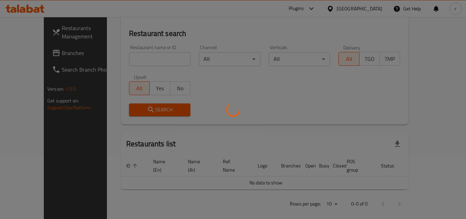
scroll to position [84, 0]
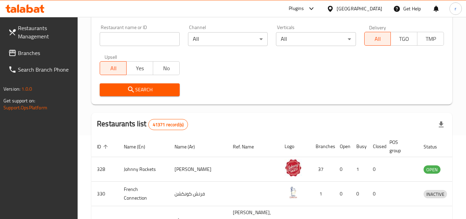
drag, startPoint x: 33, startPoint y: 51, endPoint x: 59, endPoint y: 39, distance: 28.3
click at [33, 50] on span "Branches" at bounding box center [45, 53] width 55 height 8
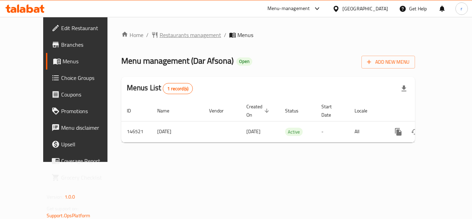
click at [159, 37] on span "Restaurants management" at bounding box center [189, 35] width 61 height 8
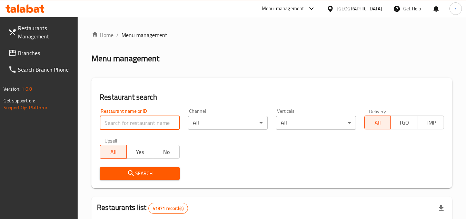
click at [132, 120] on input "search" at bounding box center [140, 123] width 80 height 14
paste input "612744"
type input "612744"
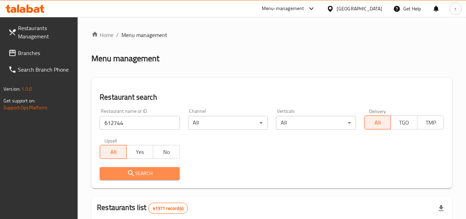
click at [133, 171] on icon "submit" at bounding box center [131, 173] width 8 height 8
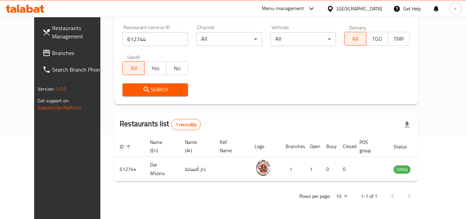
scroll to position [84, 0]
click at [352, 8] on div "[GEOGRAPHIC_DATA]" at bounding box center [360, 9] width 46 height 8
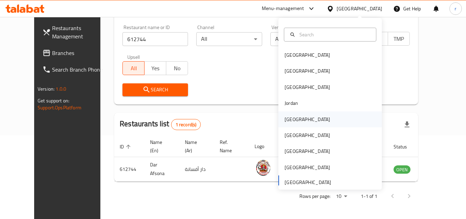
click at [289, 118] on div "[GEOGRAPHIC_DATA]" at bounding box center [308, 119] width 46 height 8
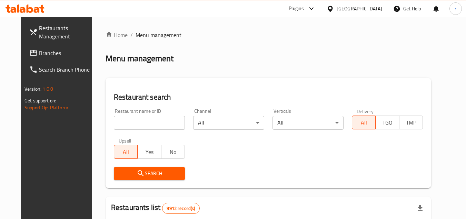
click at [39, 49] on span "Branches" at bounding box center [66, 53] width 55 height 8
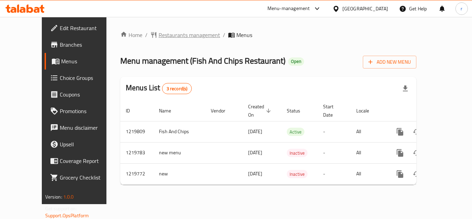
click at [158, 33] on span "Restaurants management" at bounding box center [188, 35] width 61 height 8
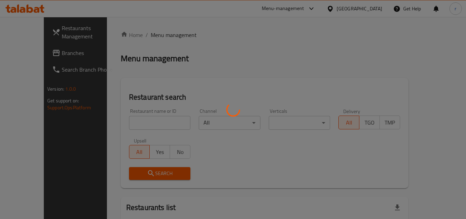
click at [141, 123] on div at bounding box center [233, 109] width 466 height 219
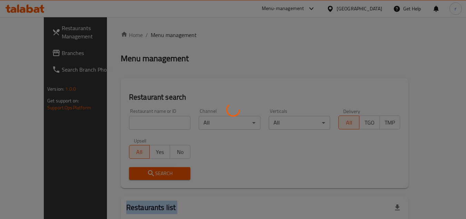
click at [141, 123] on div at bounding box center [233, 109] width 466 height 219
click at [140, 119] on div at bounding box center [233, 109] width 466 height 219
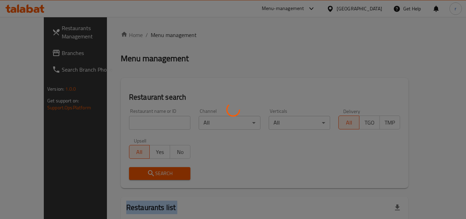
click at [140, 119] on div at bounding box center [233, 109] width 466 height 219
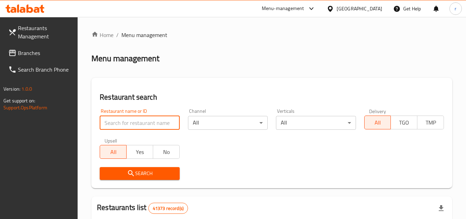
click at [143, 124] on input "search" at bounding box center [140, 123] width 80 height 14
paste input "673083"
type input "673083"
click at [138, 171] on span "Search" at bounding box center [139, 173] width 69 height 9
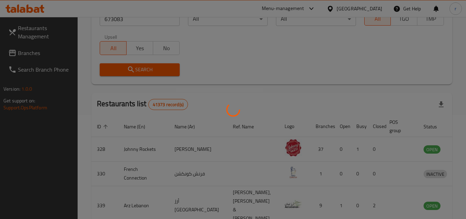
scroll to position [89, 0]
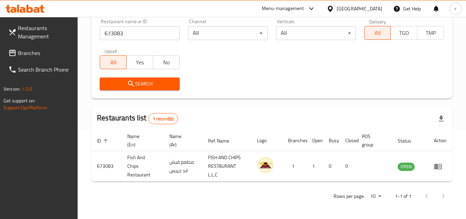
click at [22, 49] on span "Branches" at bounding box center [45, 53] width 55 height 8
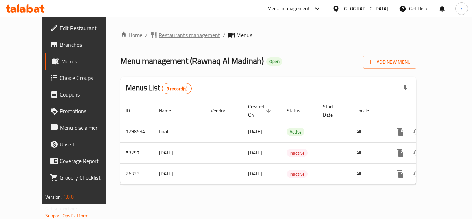
click at [158, 36] on span "Restaurants management" at bounding box center [188, 35] width 61 height 8
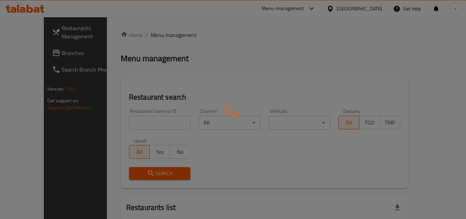
click at [127, 117] on div at bounding box center [233, 109] width 466 height 219
click at [131, 122] on div at bounding box center [233, 109] width 466 height 219
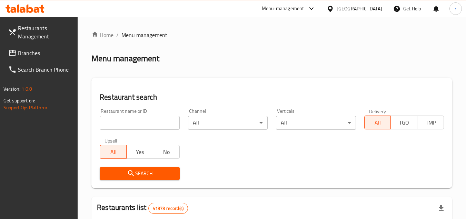
click at [131, 122] on input "search" at bounding box center [140, 123] width 80 height 14
paste input "13709"
type input "13709"
click at [129, 174] on icon "submit" at bounding box center [131, 173] width 6 height 6
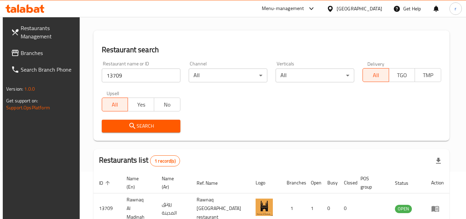
scroll to position [89, 0]
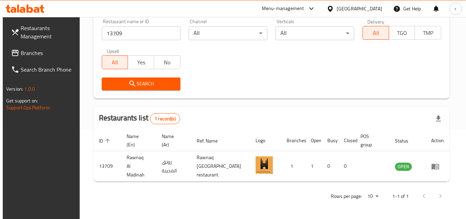
click at [356, 7] on div "[GEOGRAPHIC_DATA]" at bounding box center [360, 9] width 46 height 8
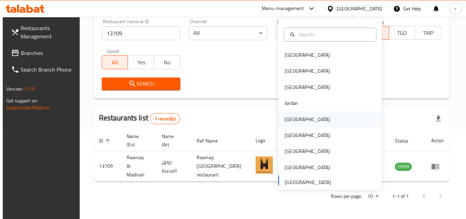
click at [290, 115] on div "Kuwait" at bounding box center [308, 119] width 46 height 8
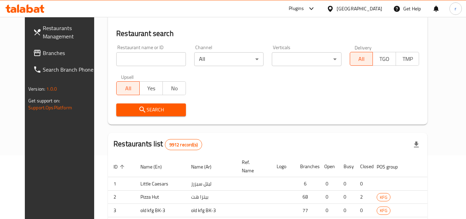
scroll to position [89, 0]
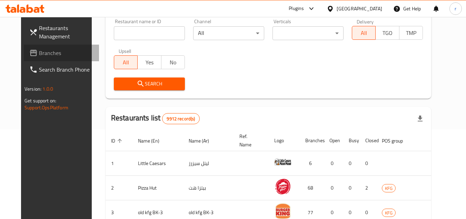
drag, startPoint x: 29, startPoint y: 57, endPoint x: 34, endPoint y: 60, distance: 5.9
click at [39, 57] on span "Branches" at bounding box center [66, 53] width 55 height 8
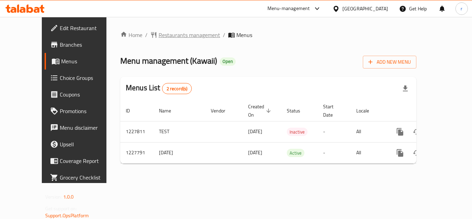
click at [164, 32] on span "Restaurants management" at bounding box center [188, 35] width 61 height 8
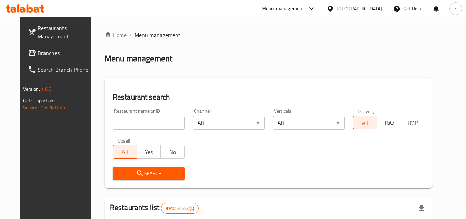
click at [138, 122] on input "search" at bounding box center [149, 123] width 72 height 14
paste input "676222"
type input "676222"
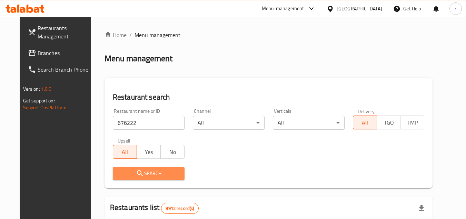
click at [125, 173] on span "Search" at bounding box center [148, 173] width 61 height 9
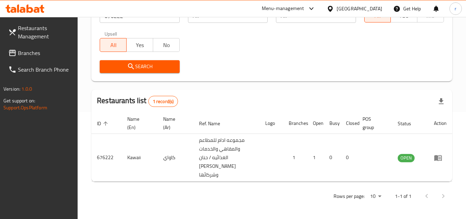
scroll to position [107, 0]
drag, startPoint x: 369, startPoint y: 10, endPoint x: 367, endPoint y: 13, distance: 4.2
click at [369, 10] on div "[GEOGRAPHIC_DATA]" at bounding box center [360, 9] width 46 height 8
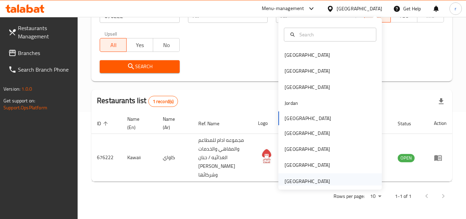
click at [304, 177] on div "[GEOGRAPHIC_DATA]" at bounding box center [308, 181] width 46 height 8
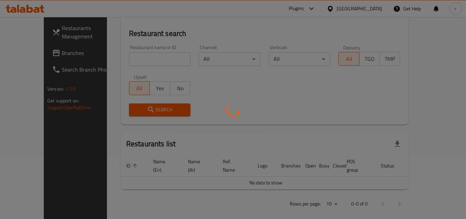
scroll to position [107, 0]
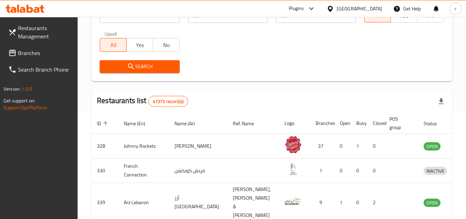
click at [28, 57] on span "Branches" at bounding box center [45, 53] width 55 height 8
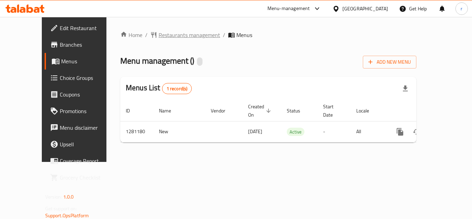
click at [158, 36] on span "Restaurants management" at bounding box center [188, 35] width 61 height 8
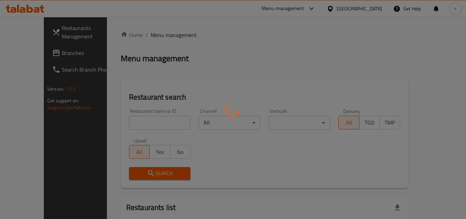
click at [138, 120] on div at bounding box center [233, 109] width 466 height 219
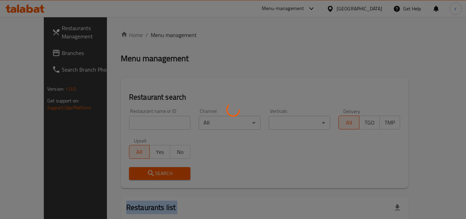
click at [138, 120] on div at bounding box center [233, 109] width 466 height 219
click at [135, 122] on div at bounding box center [233, 109] width 466 height 219
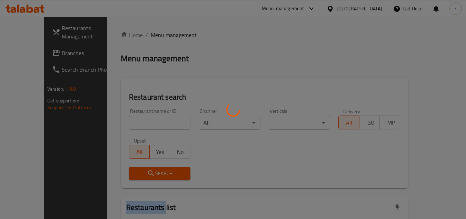
click at [135, 122] on div at bounding box center [233, 109] width 466 height 219
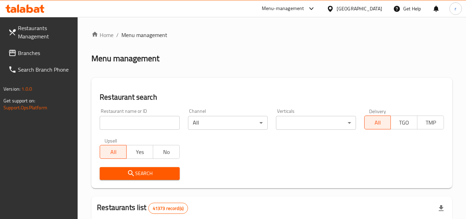
click at [138, 120] on input "search" at bounding box center [140, 123] width 80 height 14
paste input "694209"
type input "694209"
click at [132, 173] on icon "submit" at bounding box center [131, 173] width 6 height 6
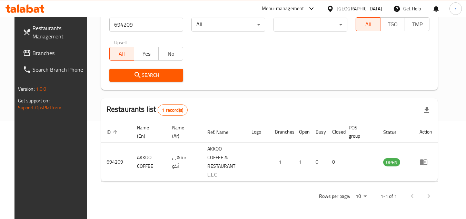
scroll to position [84, 0]
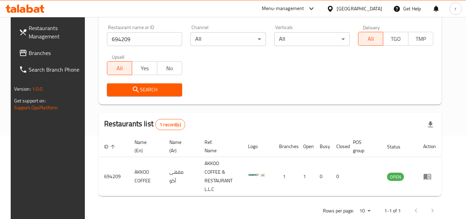
drag, startPoint x: 21, startPoint y: 58, endPoint x: 65, endPoint y: 44, distance: 46.1
click at [21, 57] on link "Branches" at bounding box center [50, 53] width 75 height 17
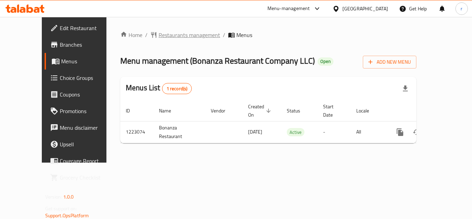
click at [158, 34] on span "Restaurants management" at bounding box center [188, 35] width 61 height 8
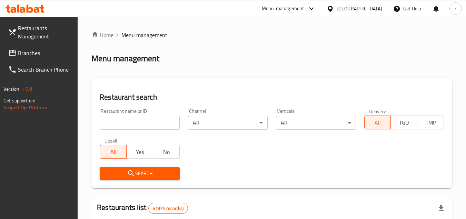
click at [114, 127] on input "search" at bounding box center [140, 123] width 80 height 14
paste input "673856"
type input "673856"
click at [142, 174] on span "Search" at bounding box center [139, 173] width 69 height 9
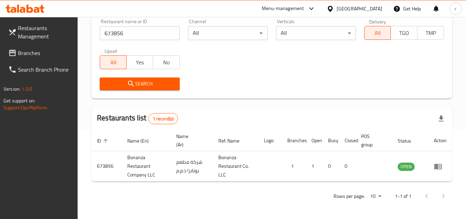
scroll to position [89, 0]
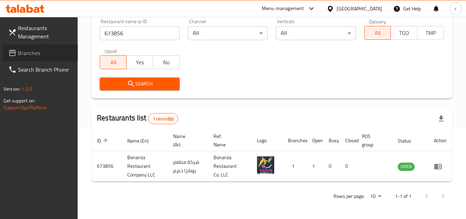
click at [45, 54] on span "Branches" at bounding box center [45, 53] width 55 height 8
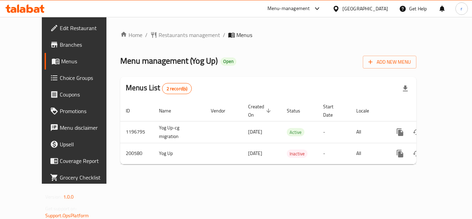
click at [158, 37] on span "Restaurants management" at bounding box center [188, 35] width 61 height 8
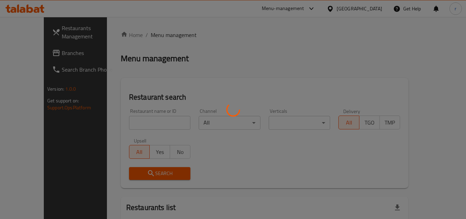
click at [143, 122] on div at bounding box center [233, 109] width 466 height 219
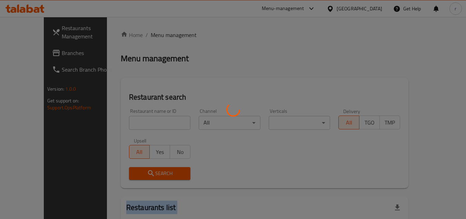
click at [143, 122] on div at bounding box center [233, 109] width 466 height 219
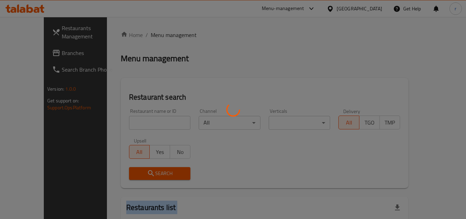
click at [143, 122] on div at bounding box center [233, 109] width 466 height 219
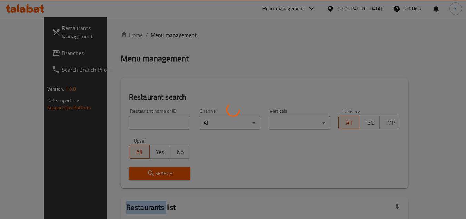
click at [143, 122] on div at bounding box center [233, 109] width 466 height 219
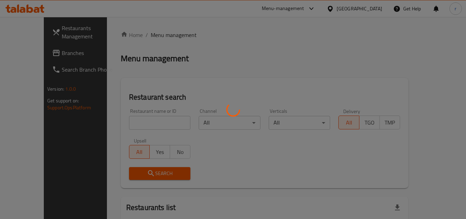
click at [127, 120] on div at bounding box center [233, 109] width 466 height 219
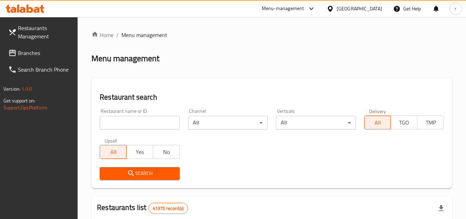
click at [355, 4] on div "[GEOGRAPHIC_DATA]" at bounding box center [354, 8] width 67 height 17
click at [352, 10] on div "[GEOGRAPHIC_DATA]" at bounding box center [360, 9] width 46 height 8
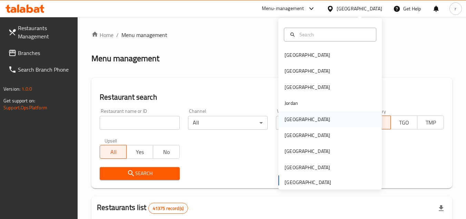
click at [287, 121] on div "[GEOGRAPHIC_DATA]" at bounding box center [308, 119] width 46 height 8
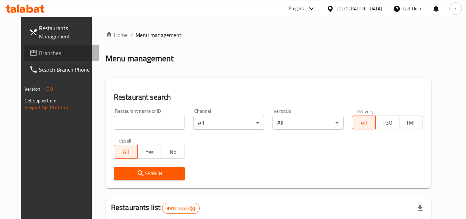
click at [40, 52] on span "Branches" at bounding box center [66, 53] width 55 height 8
